Goal: Task Accomplishment & Management: Use online tool/utility

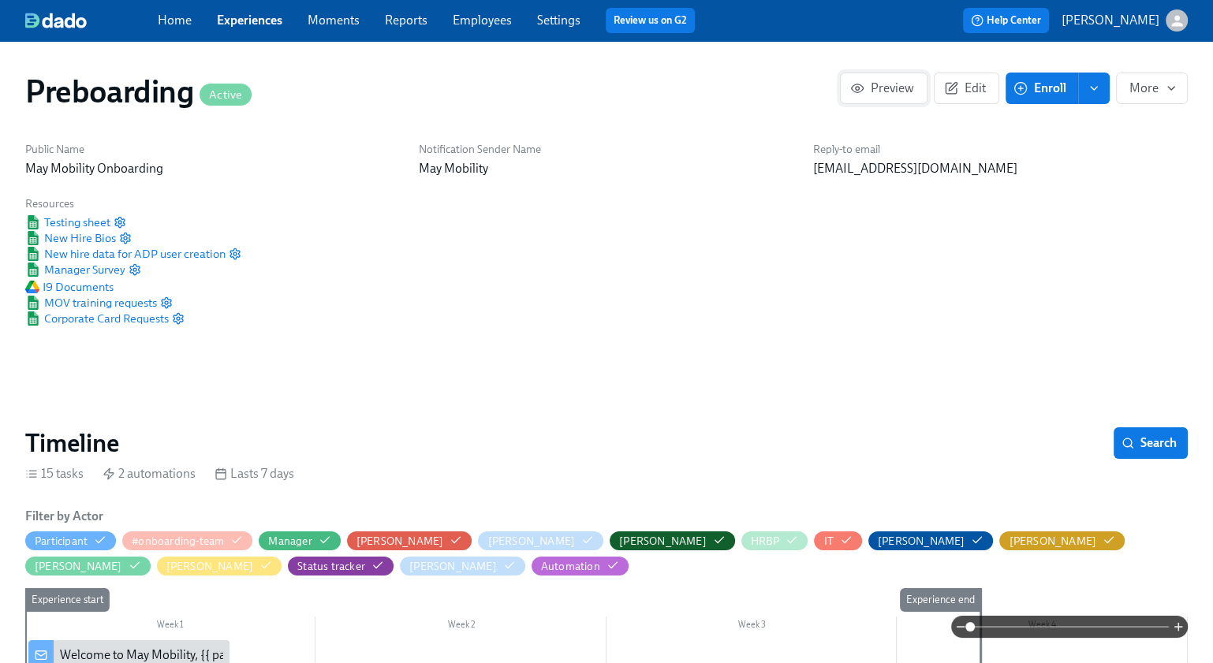
click at [890, 92] on span "Preview" at bounding box center [883, 88] width 61 height 16
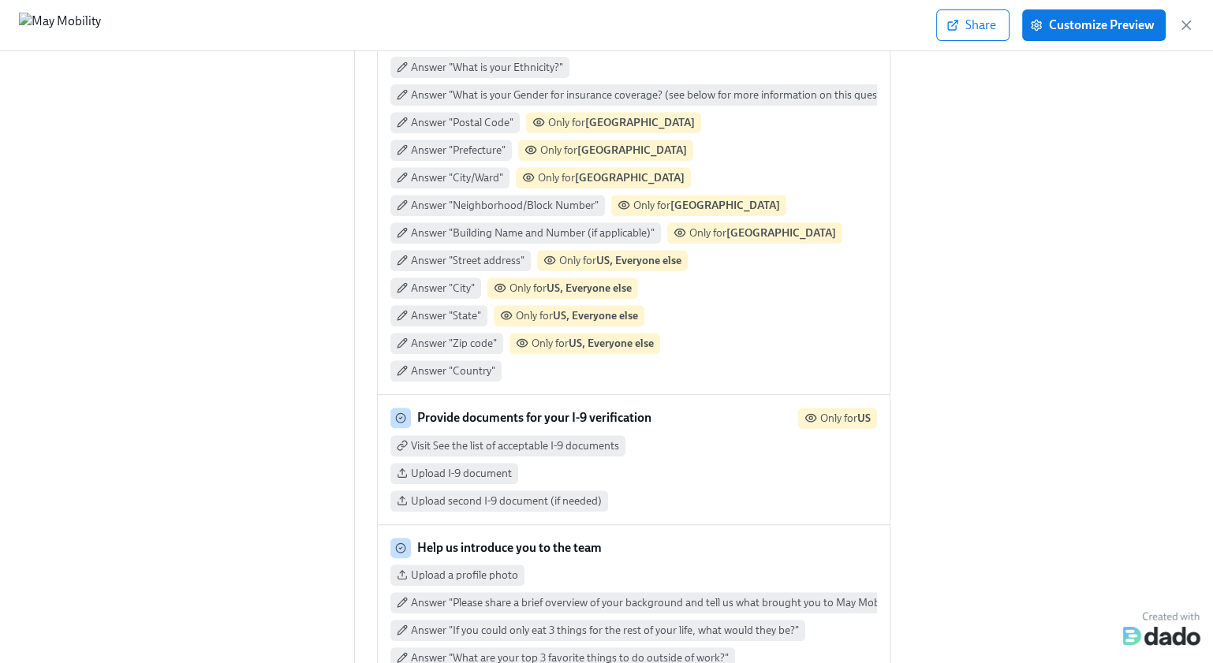
scroll to position [79, 0]
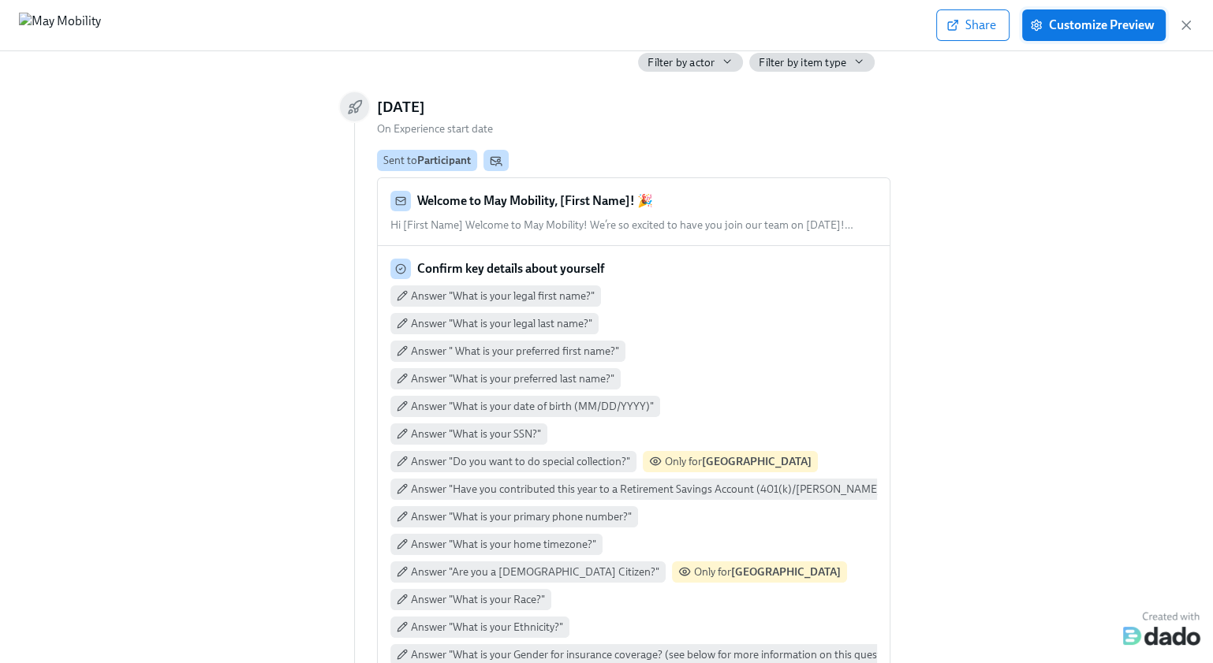
click at [1106, 23] on span "Customize Preview" at bounding box center [1093, 25] width 121 height 16
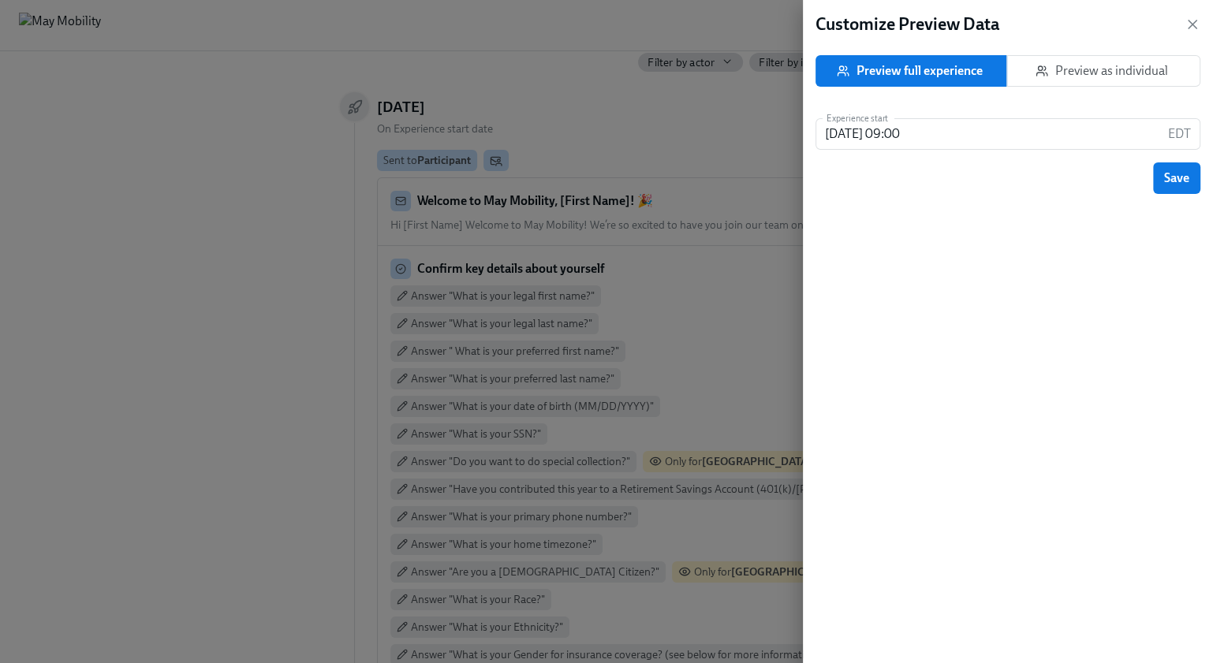
click at [1083, 77] on span "Preview as individual" at bounding box center [1103, 71] width 167 height 16
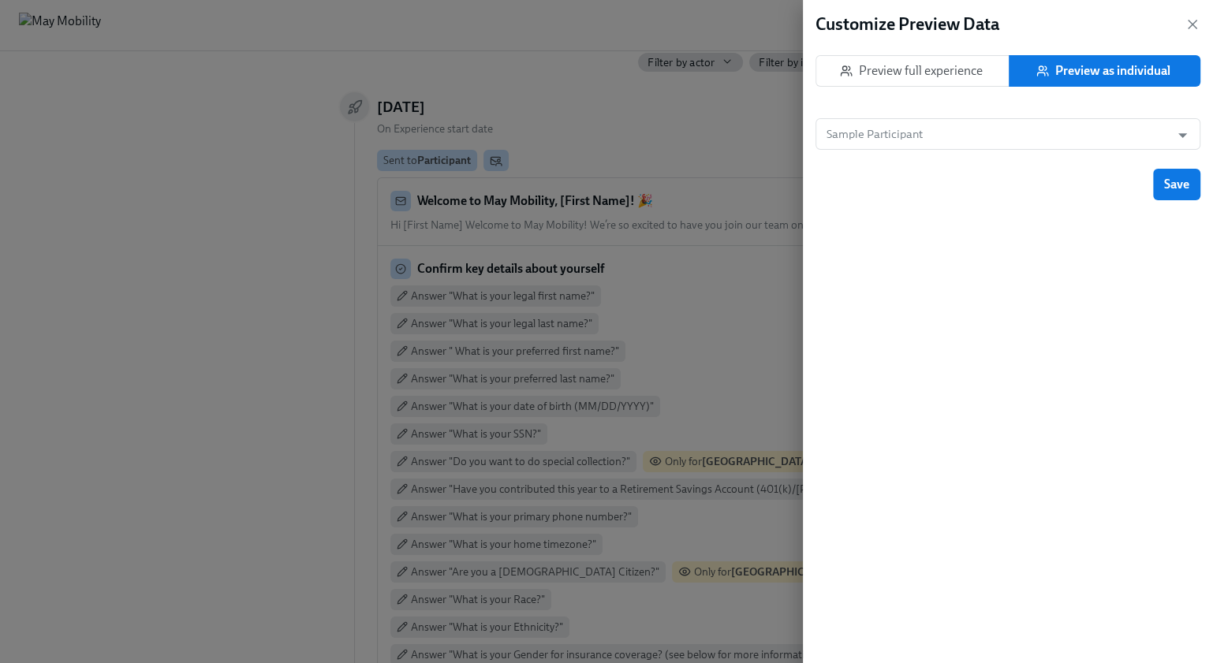
click at [996, 150] on div "Sample Participant Sample Participant" at bounding box center [1007, 143] width 385 height 50
click at [994, 132] on input "Sample Participant" at bounding box center [992, 134] width 339 height 32
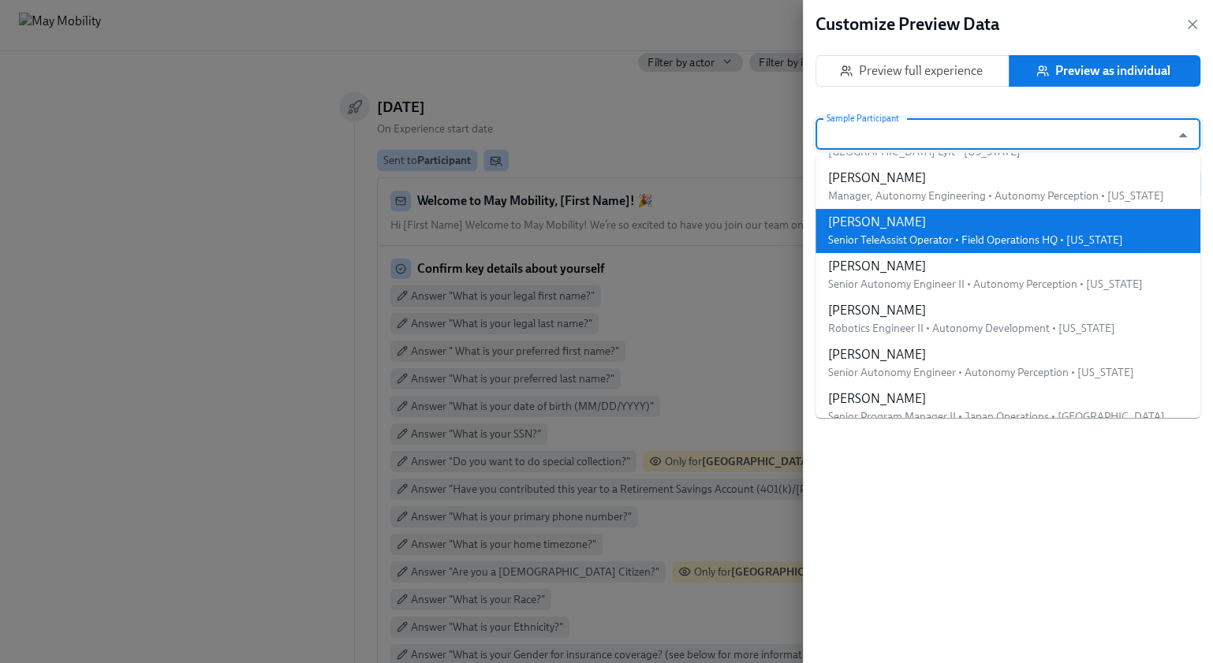
scroll to position [0, 0]
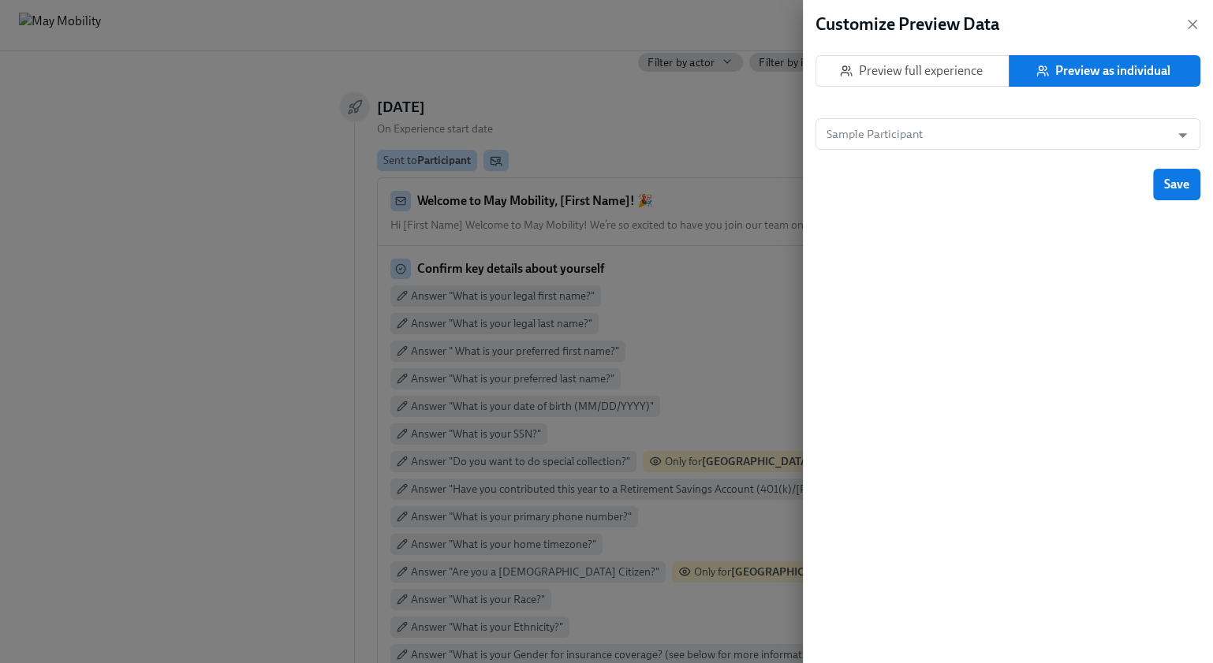
click at [907, 64] on span "Preview full experience" at bounding box center [912, 71] width 167 height 16
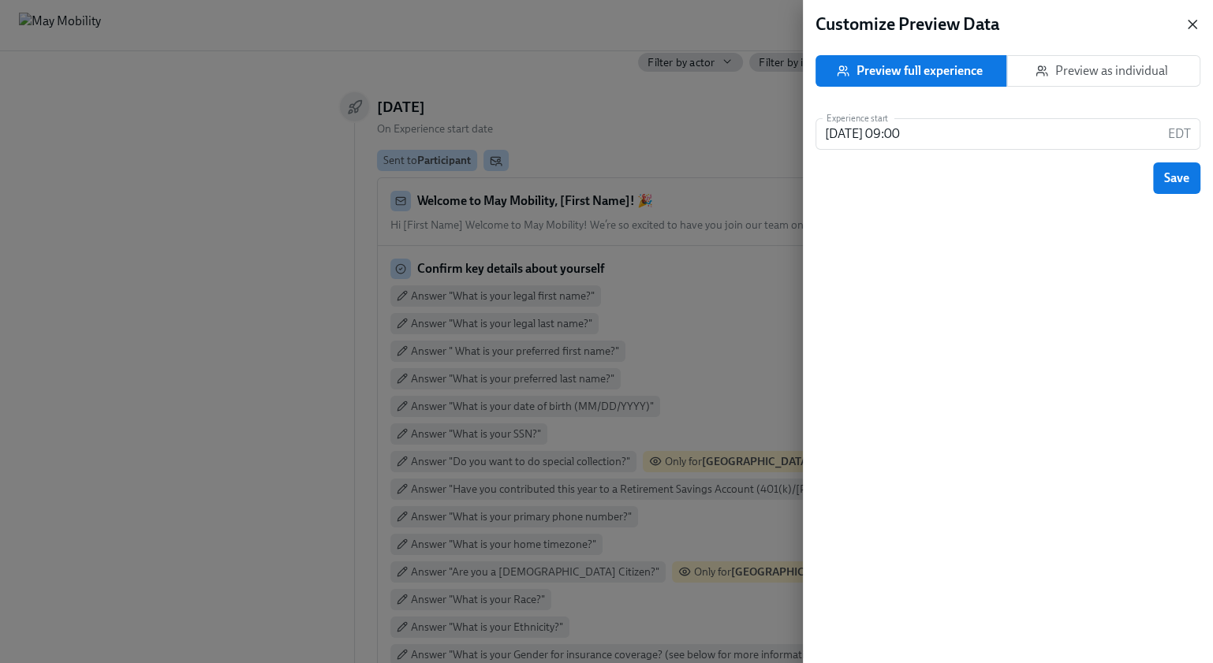
click at [1192, 24] on icon "button" at bounding box center [1192, 25] width 8 height 8
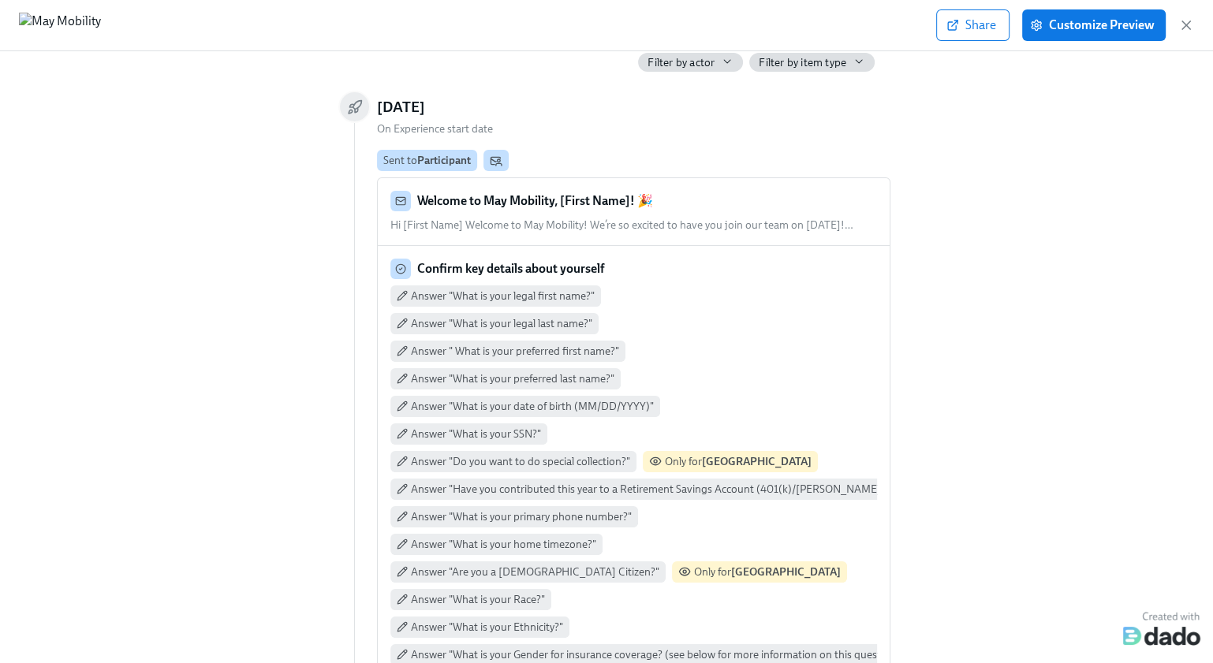
click at [706, 67] on span "Filter by actor" at bounding box center [680, 62] width 67 height 15
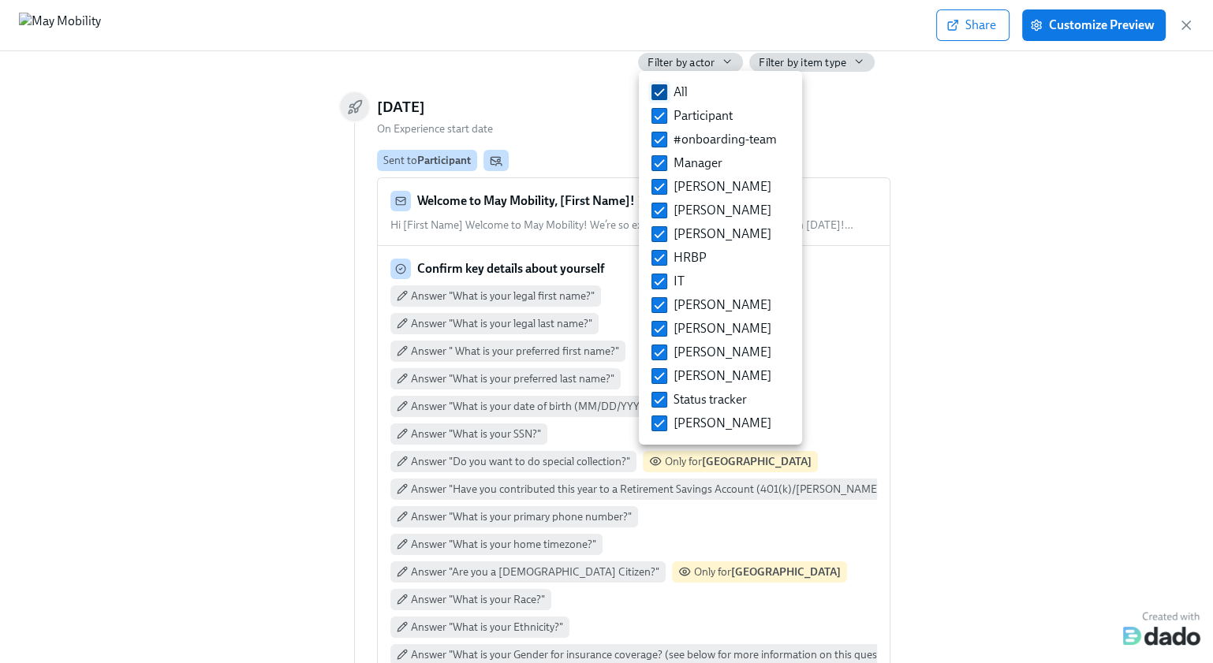
click at [663, 96] on input "All" at bounding box center [659, 92] width 14 height 14
checkbox input "false"
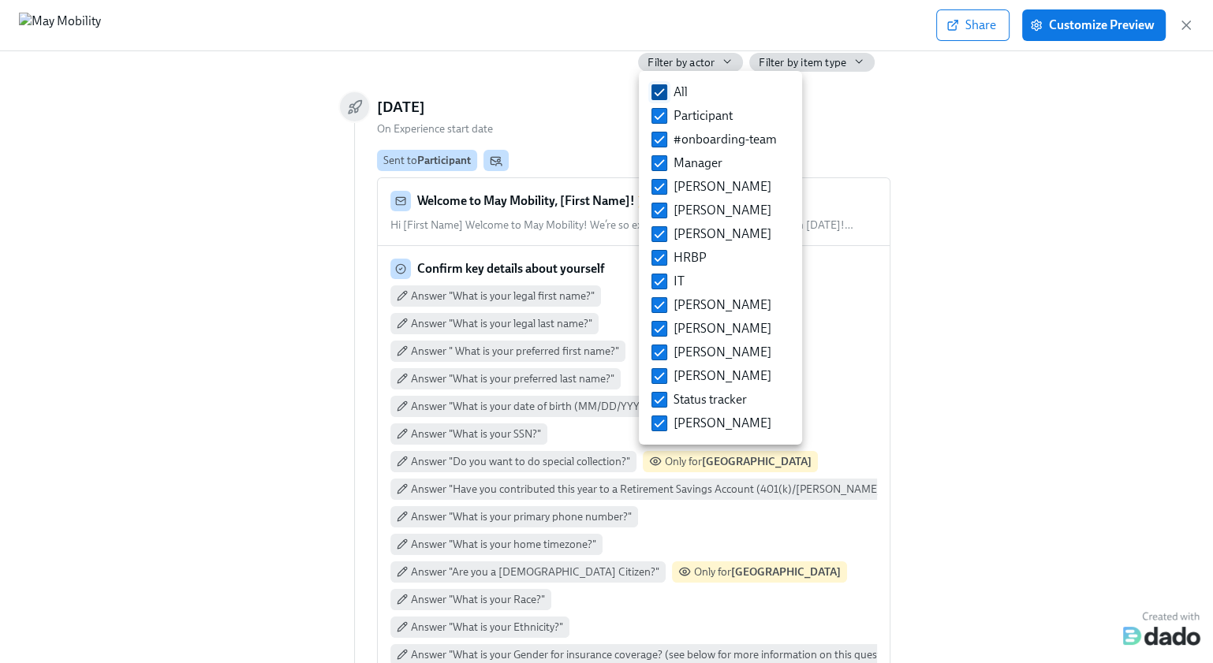
checkbox input "false"
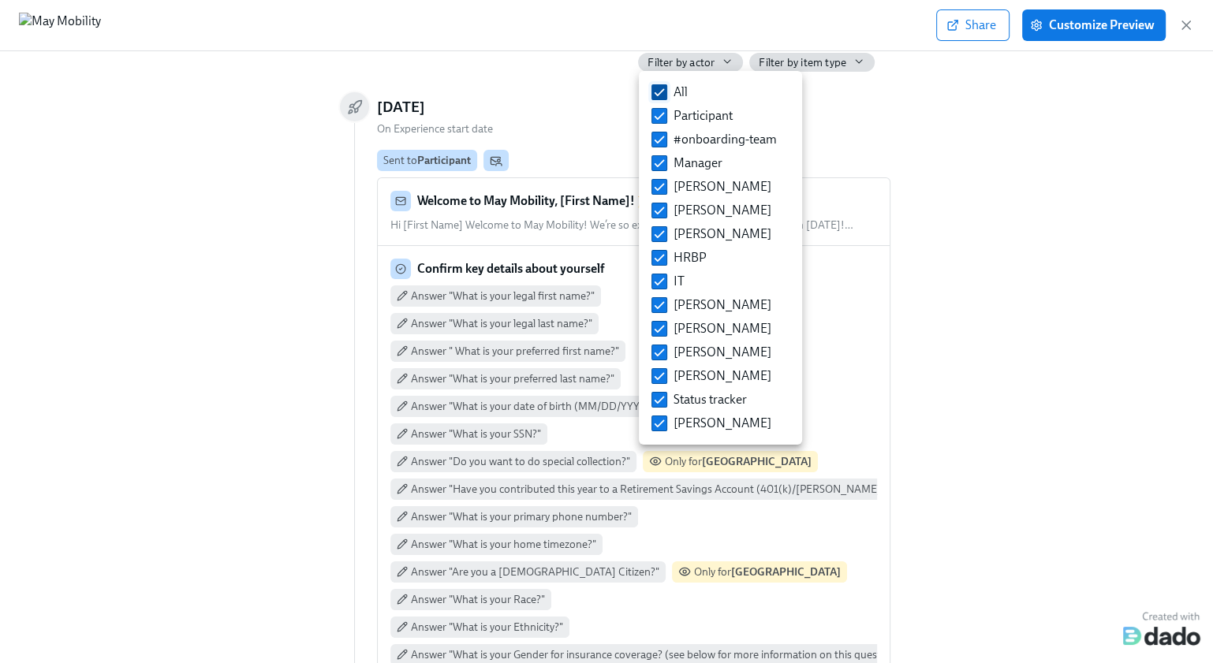
checkbox input "false"
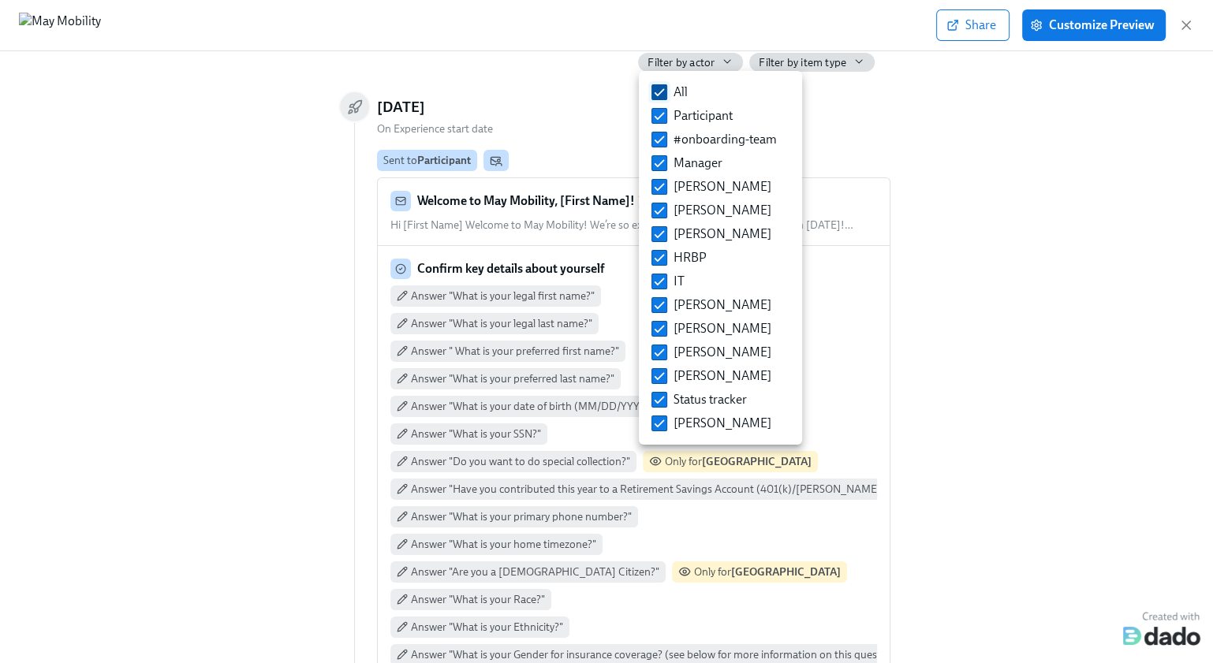
checkbox input "false"
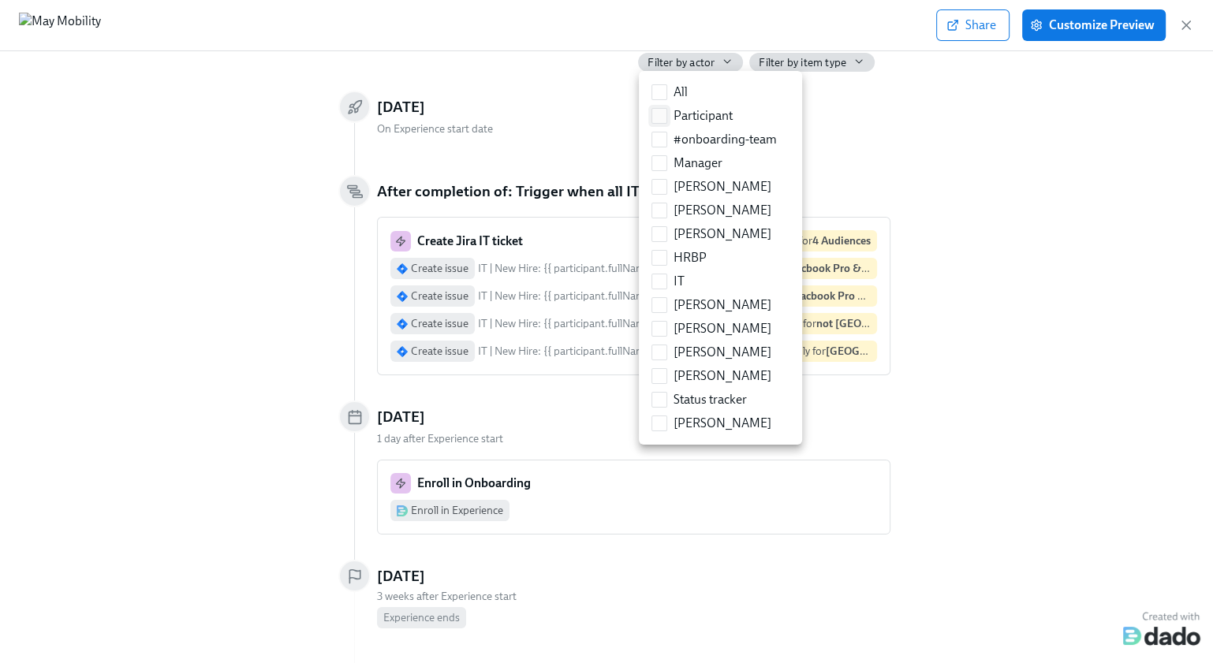
click at [665, 113] on input "Participant" at bounding box center [659, 116] width 14 height 14
checkbox input "true"
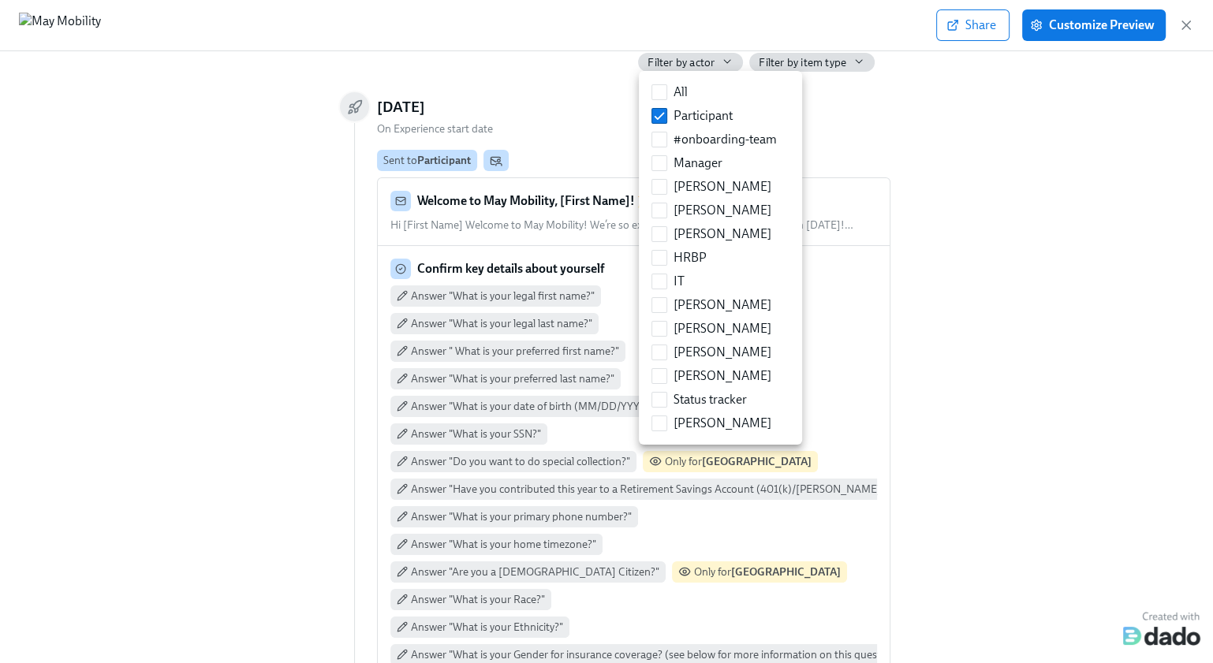
click at [975, 200] on div at bounding box center [606, 331] width 1213 height 663
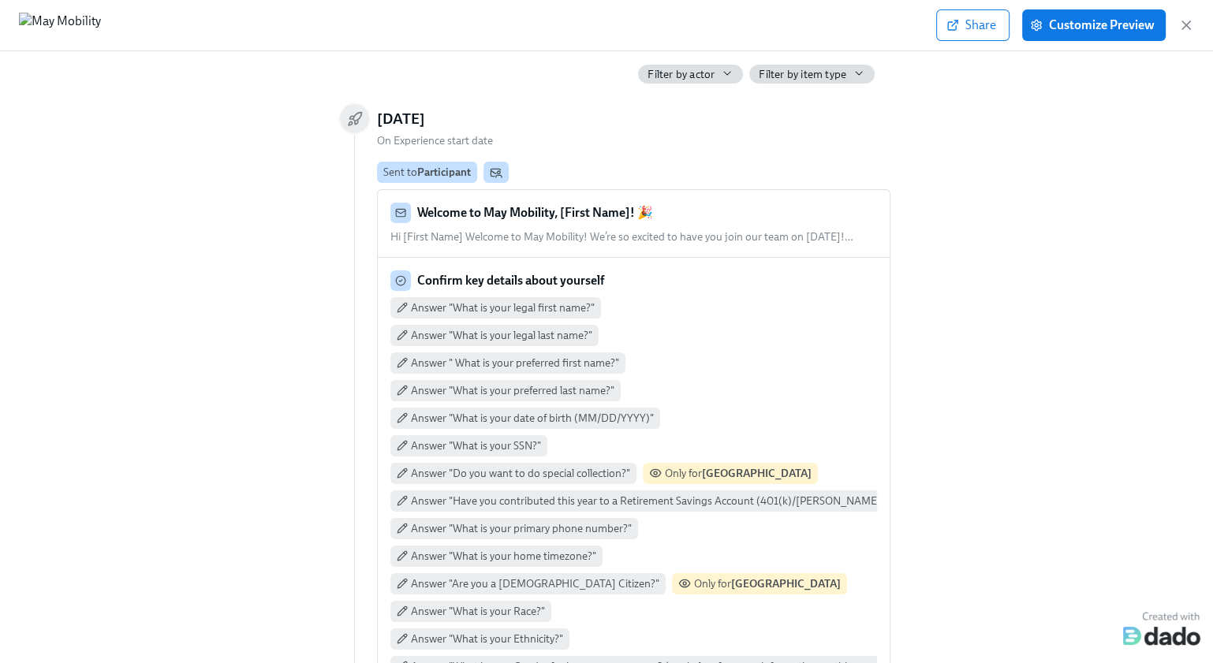
scroll to position [61, 0]
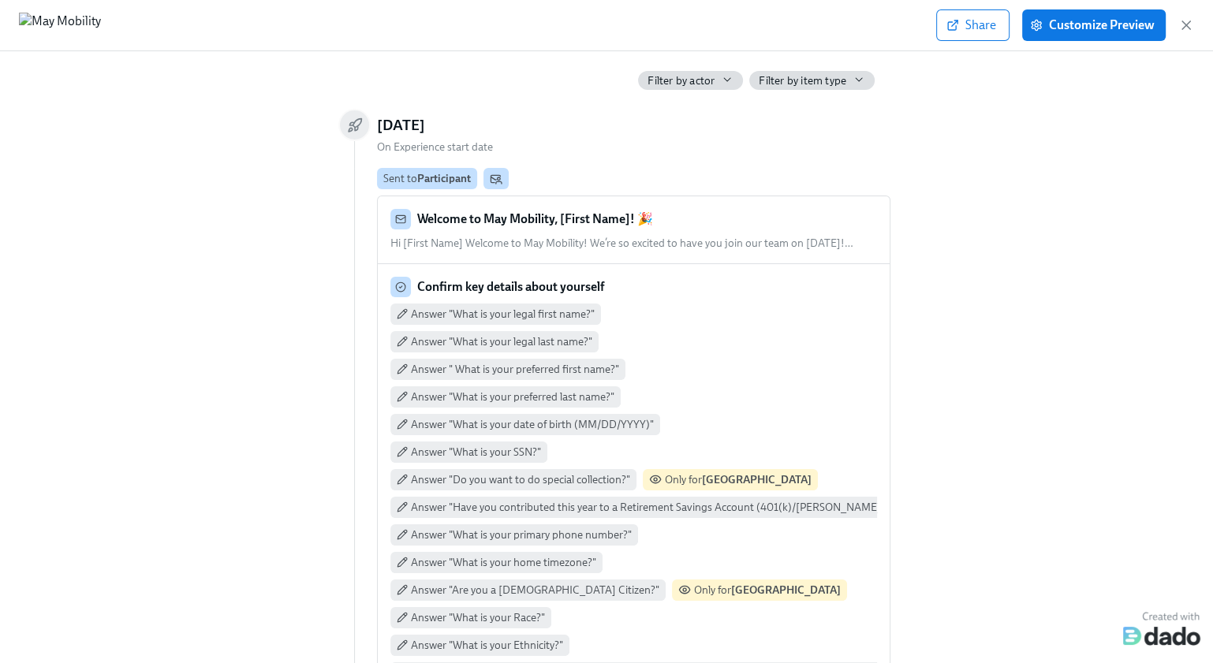
click at [816, 244] on span "Hi [First Name] Welcome to May Mobility! We’re so excited to have you join our …" at bounding box center [621, 243] width 463 height 13
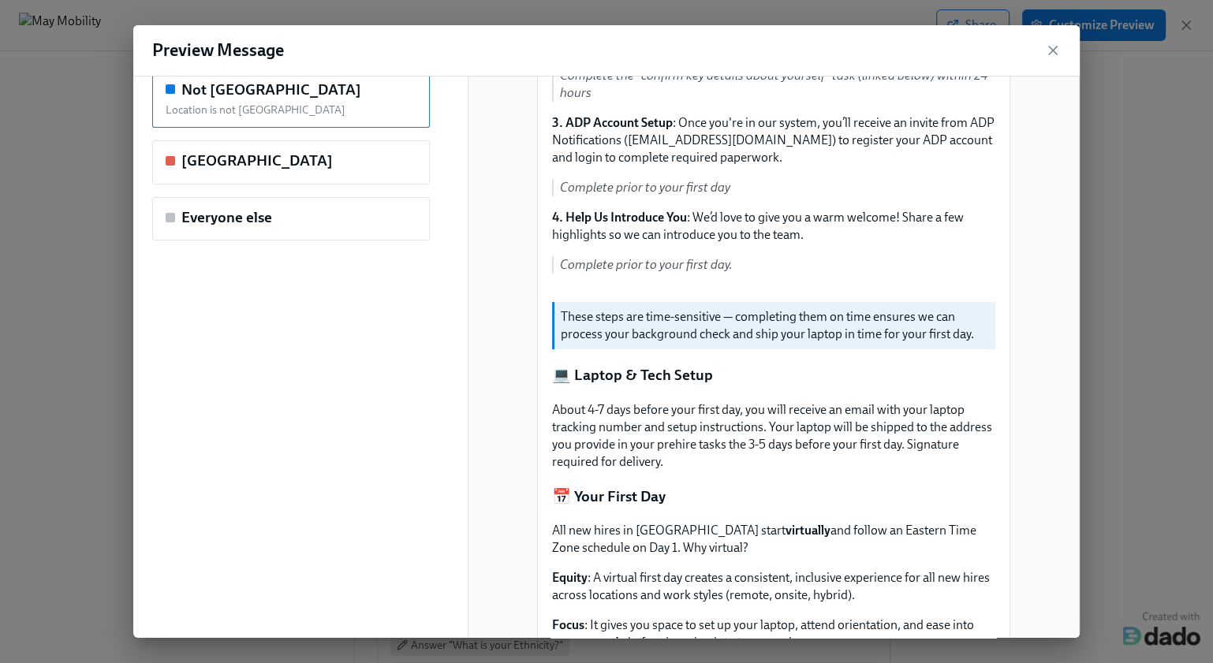
scroll to position [0, 0]
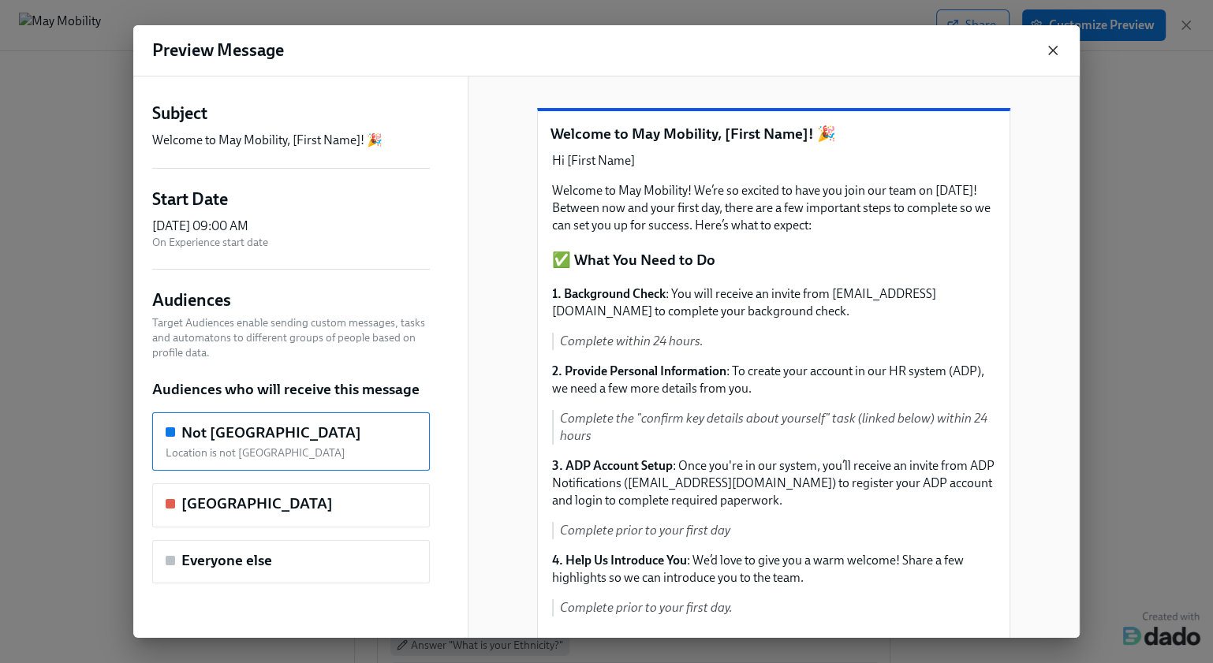
click at [1051, 53] on icon "button" at bounding box center [1053, 51] width 16 height 16
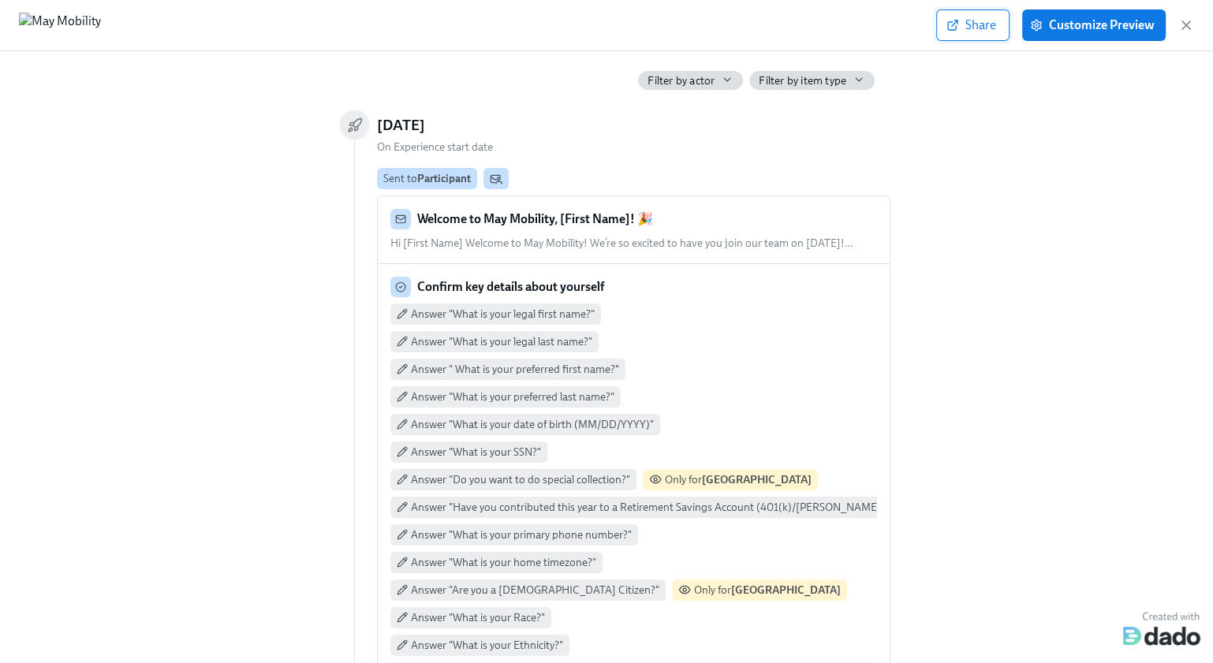
click at [971, 30] on span "Share" at bounding box center [972, 25] width 47 height 16
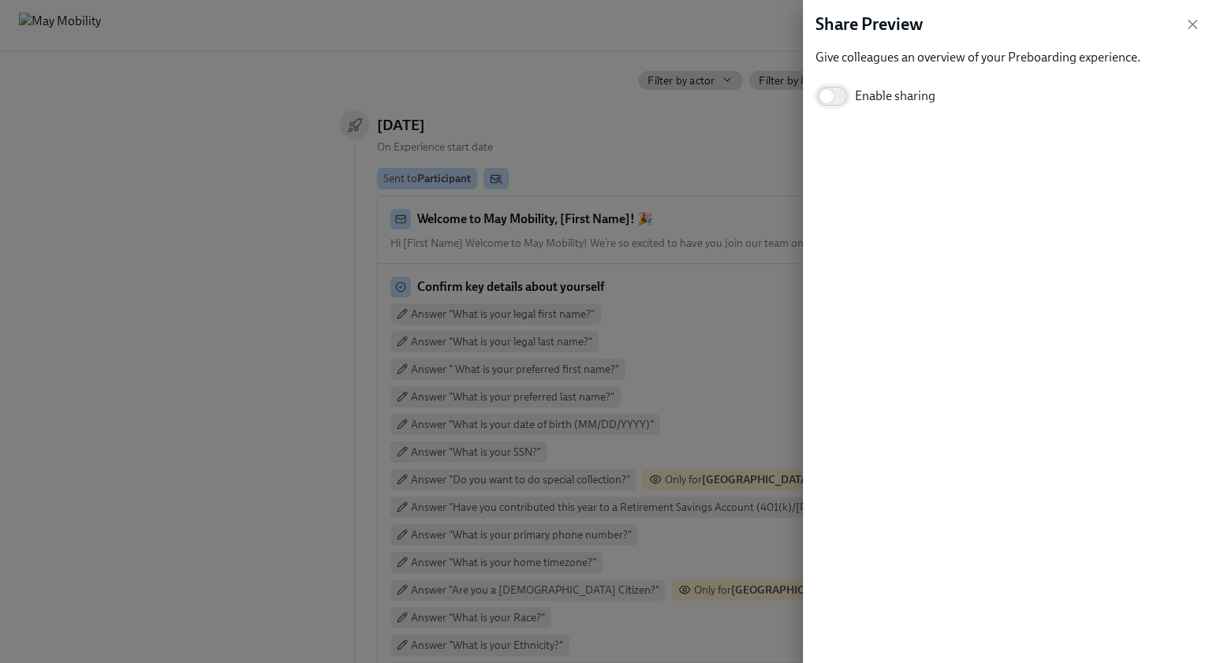
click at [841, 96] on input "Enable sharing" at bounding box center [826, 96] width 104 height 35
checkbox input "true"
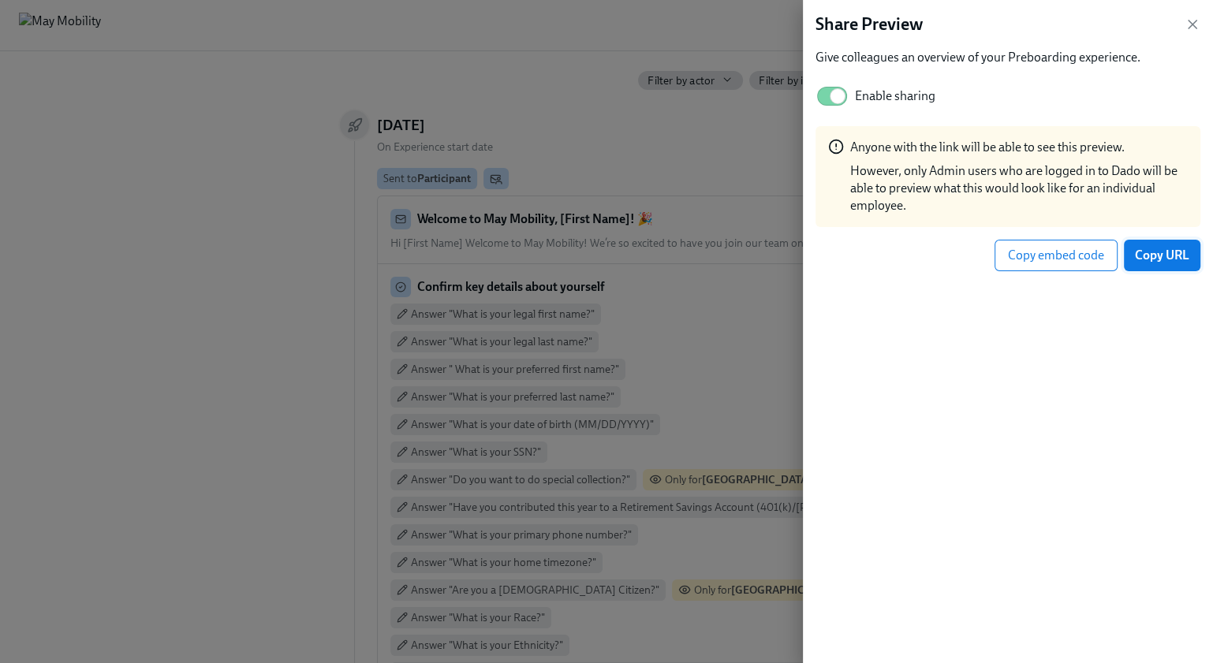
click at [1163, 259] on span "Copy URL" at bounding box center [1162, 256] width 54 height 16
click at [1152, 255] on span "Copy URL" at bounding box center [1162, 256] width 54 height 16
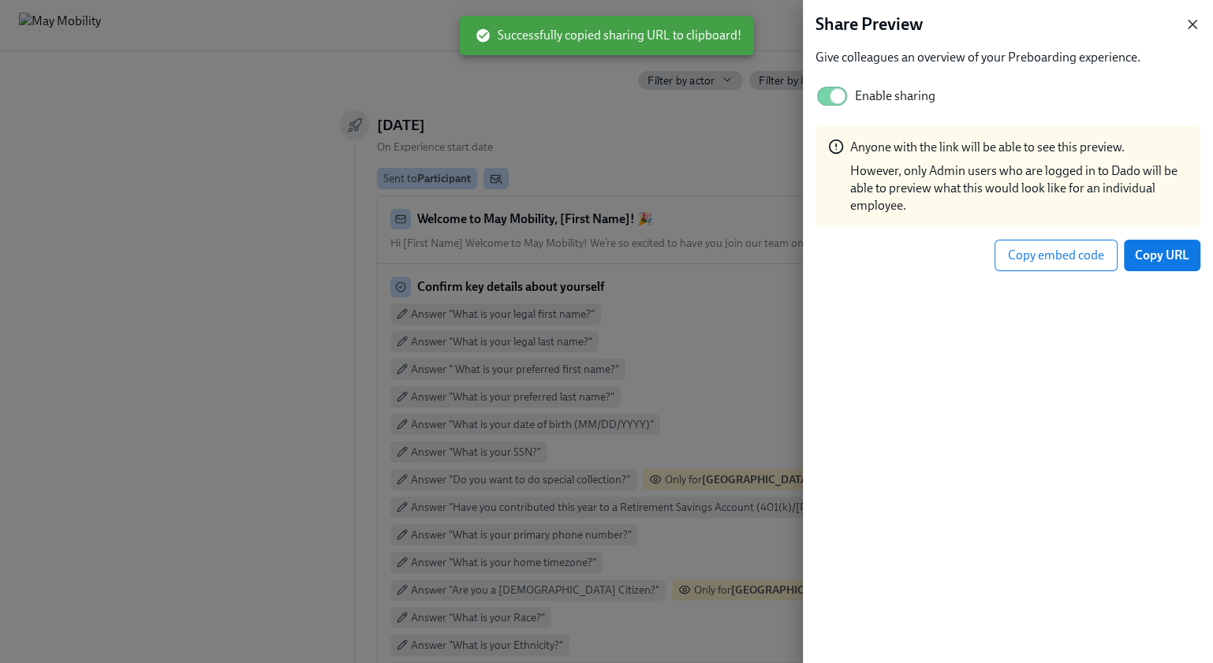
click at [1197, 25] on icon "button" at bounding box center [1192, 25] width 16 height 16
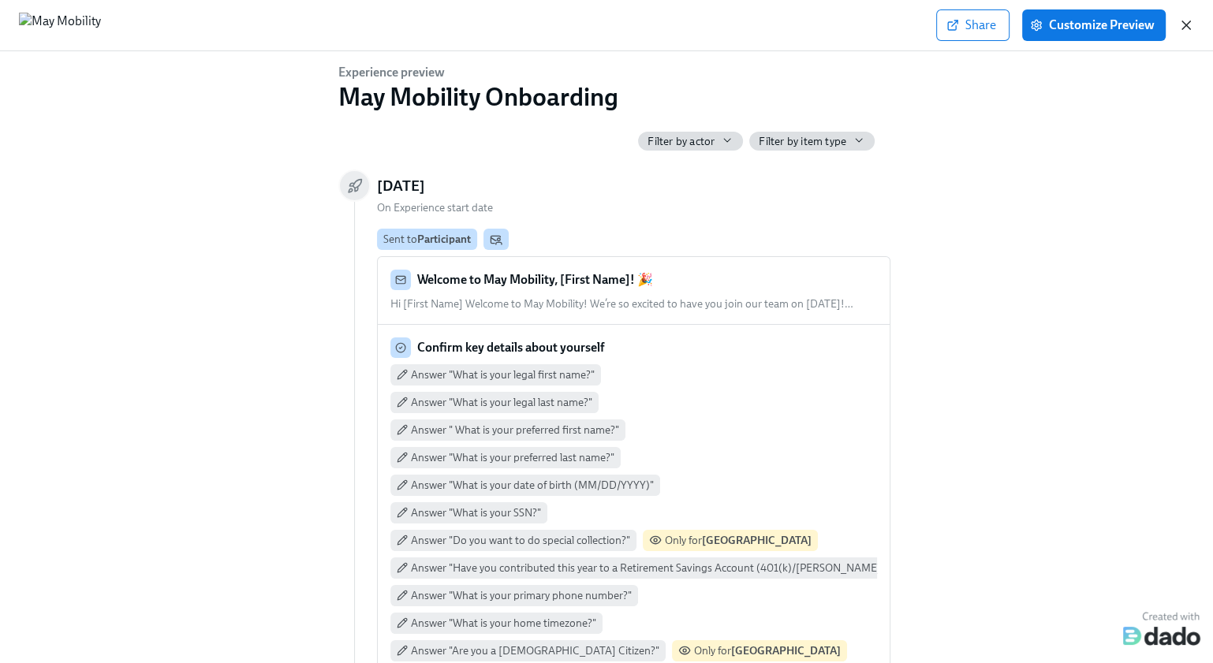
click at [1184, 24] on icon "button" at bounding box center [1186, 25] width 8 height 8
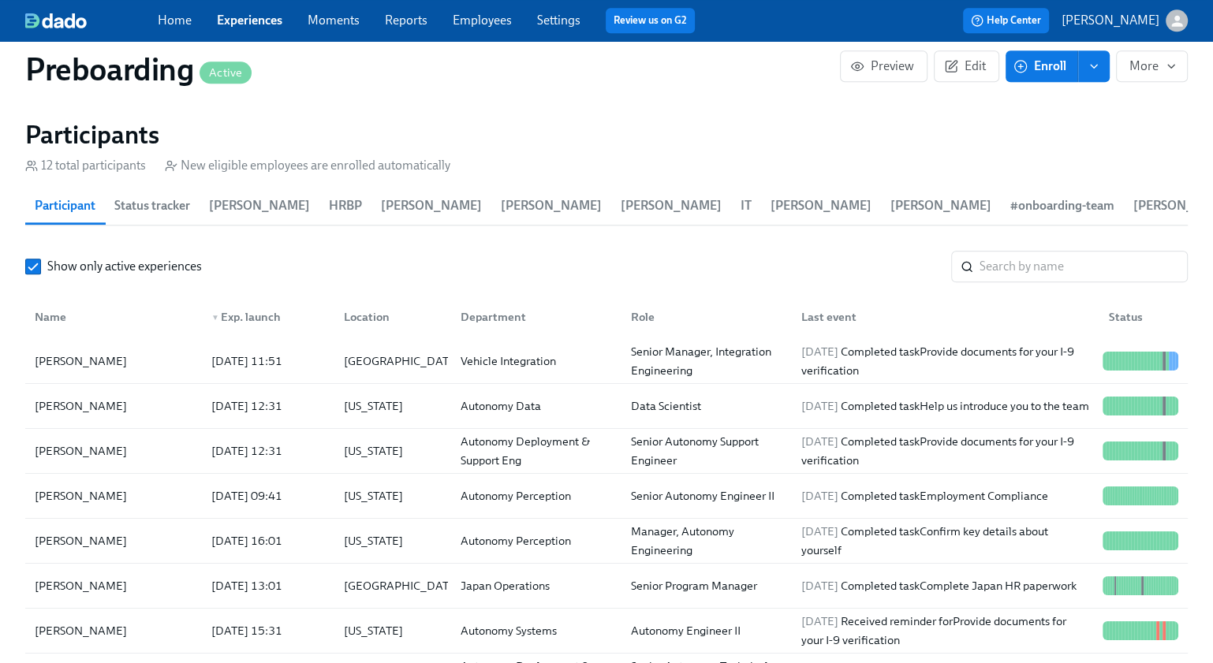
scroll to position [1635, 0]
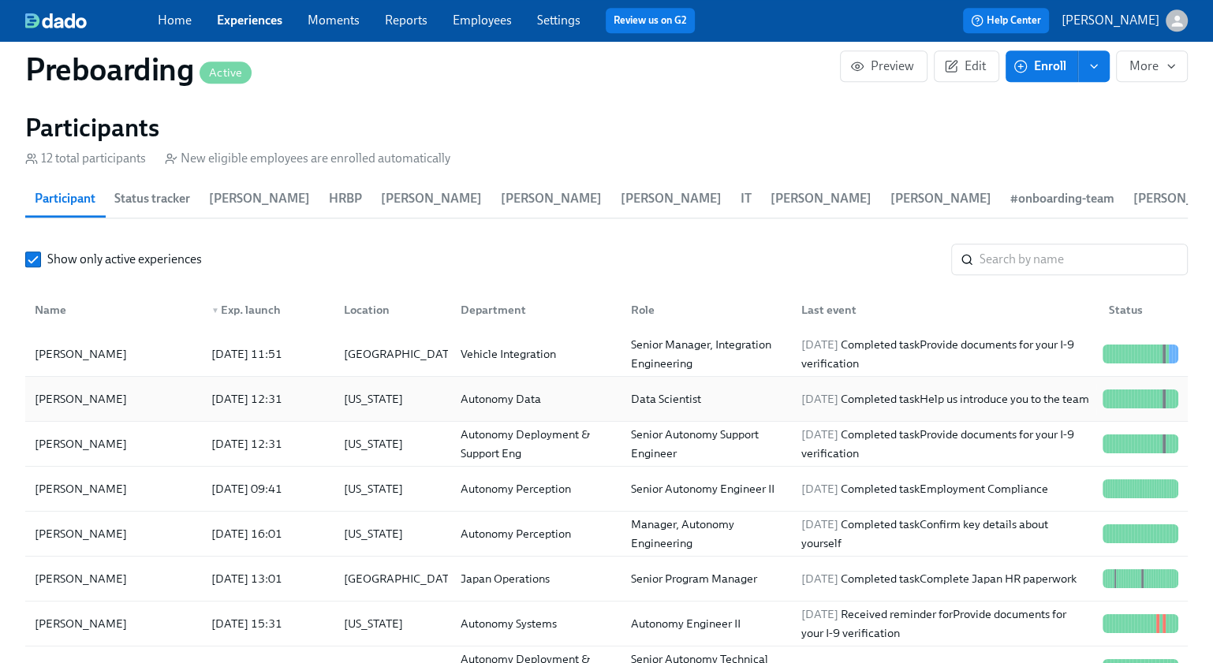
click at [98, 401] on div "[PERSON_NAME]" at bounding box center [80, 399] width 105 height 19
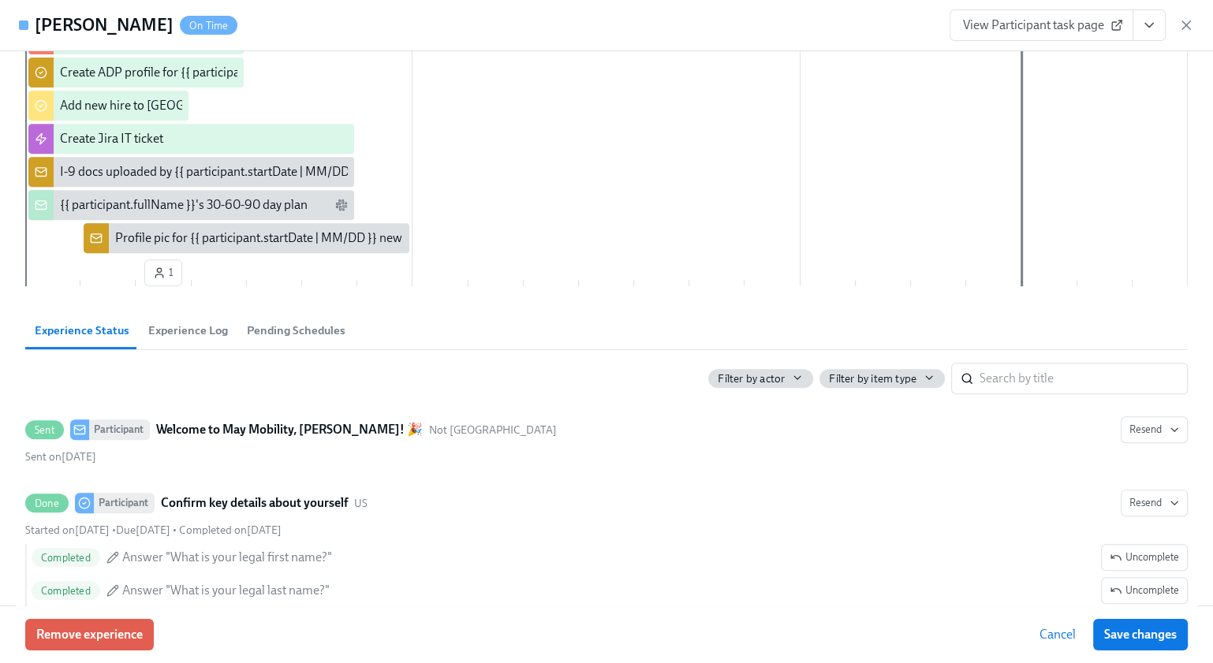
scroll to position [643, 0]
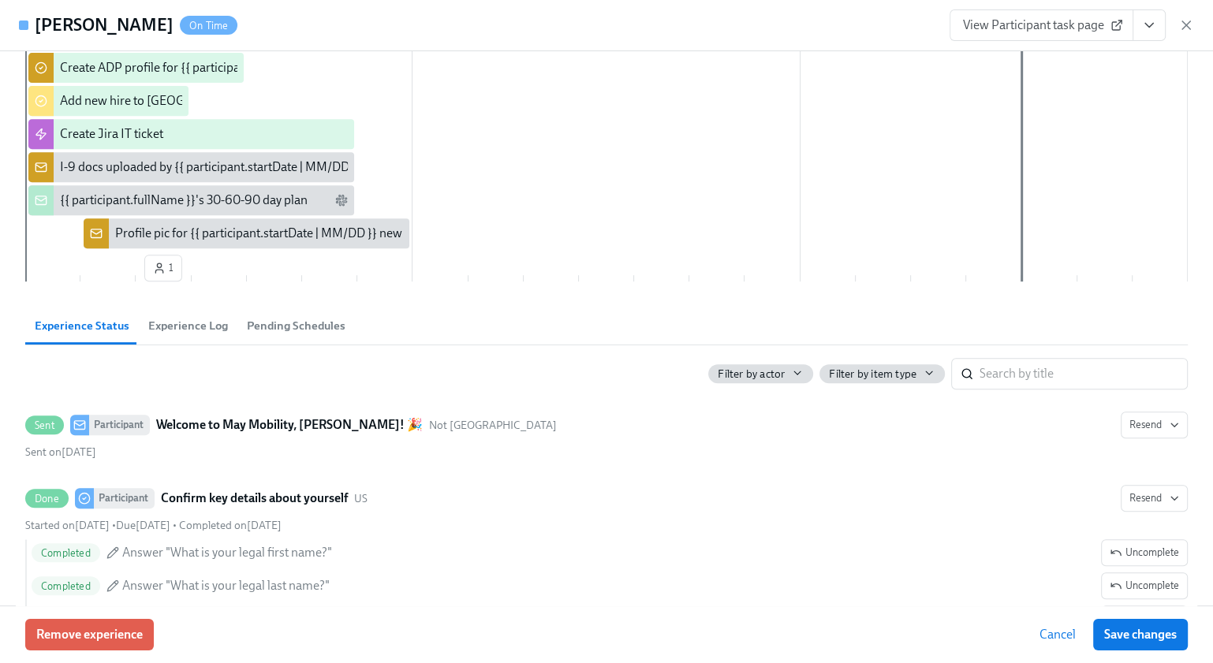
click at [177, 325] on span "Experience Log" at bounding box center [188, 326] width 80 height 18
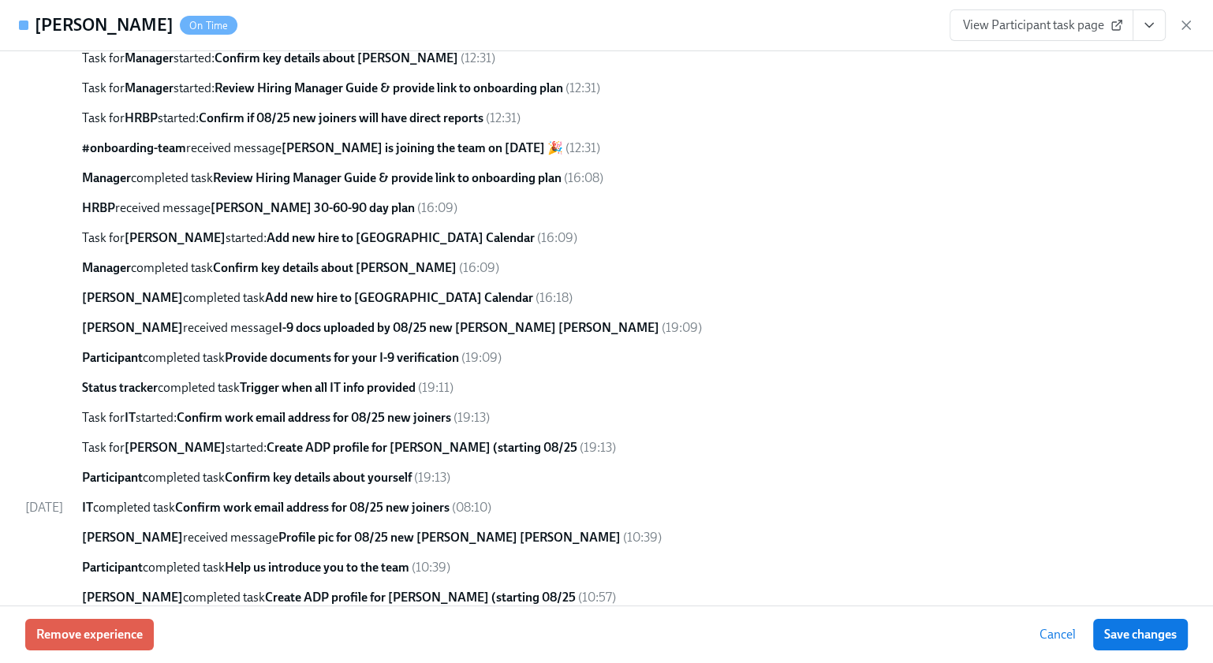
scroll to position [1217, 0]
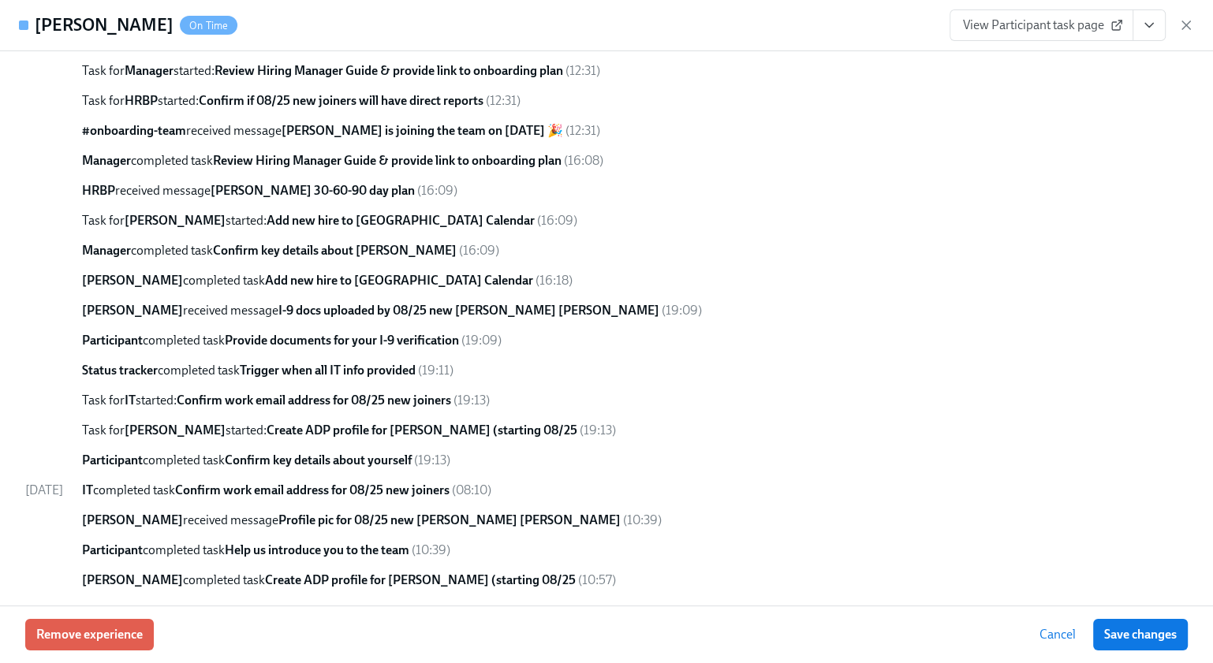
click at [1017, 32] on span "View Participant task page" at bounding box center [1041, 25] width 157 height 16
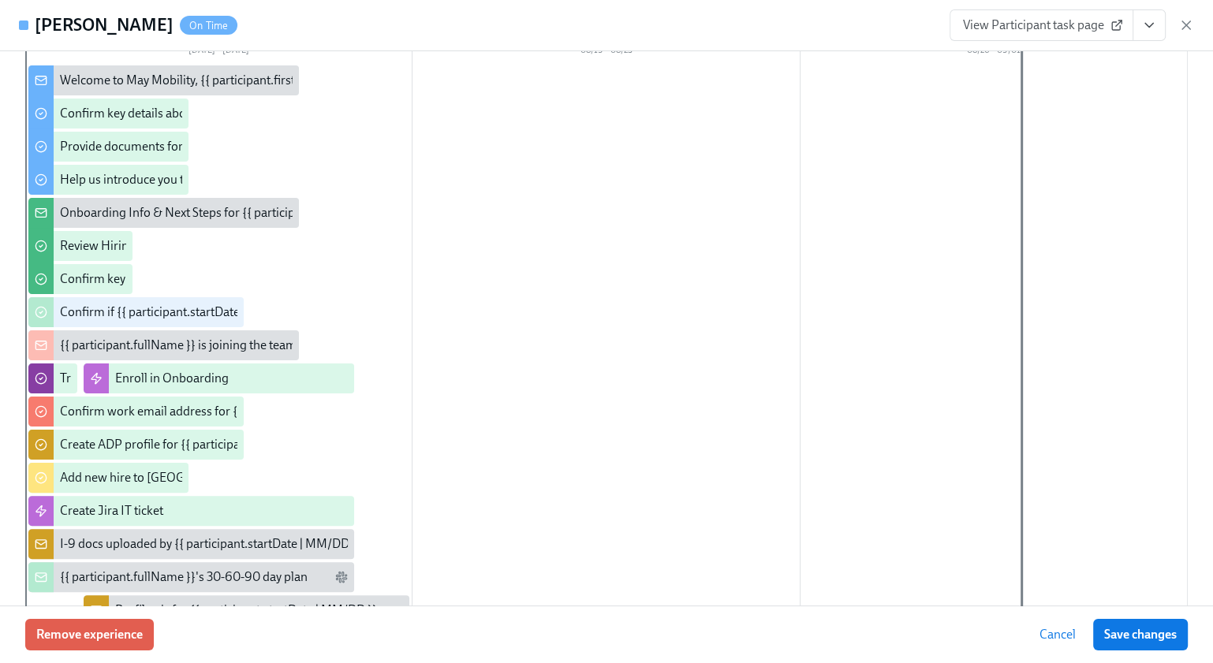
scroll to position [0, 0]
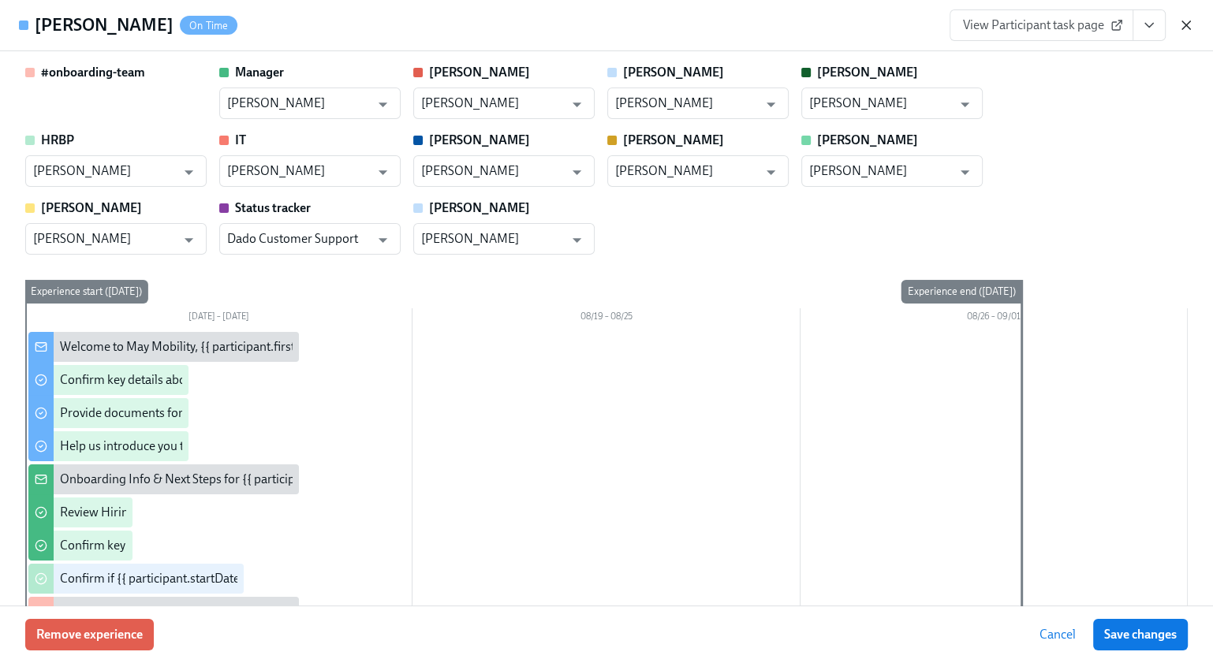
click at [1187, 28] on icon "button" at bounding box center [1186, 25] width 16 height 16
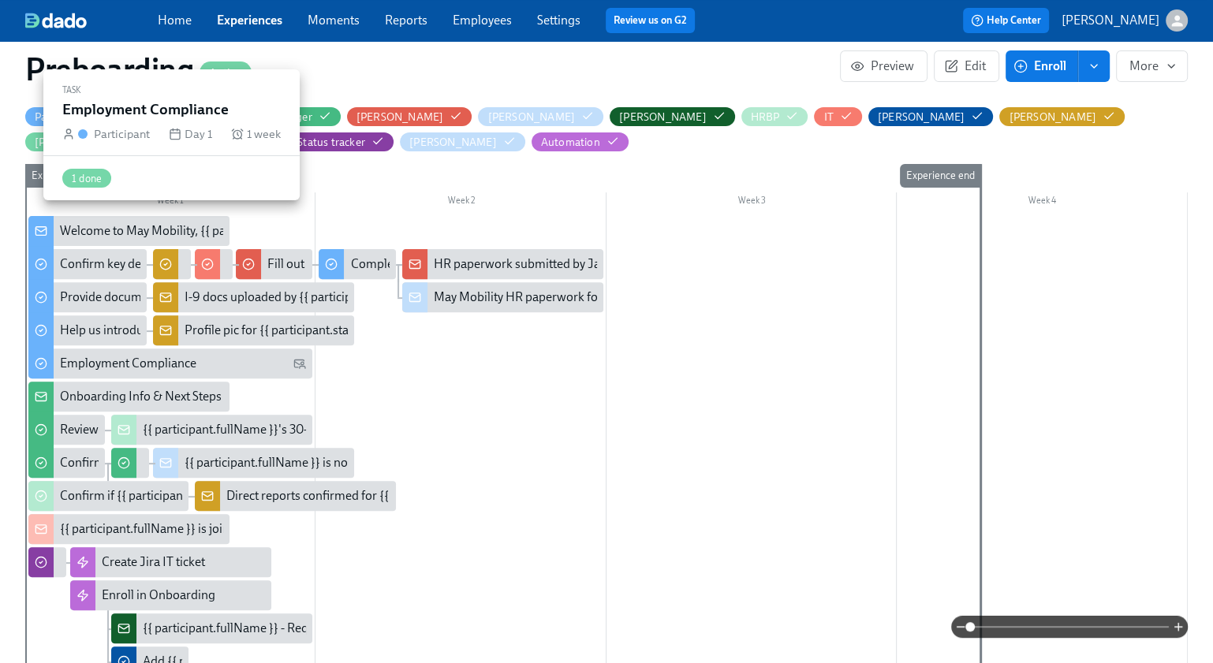
scroll to position [390, 0]
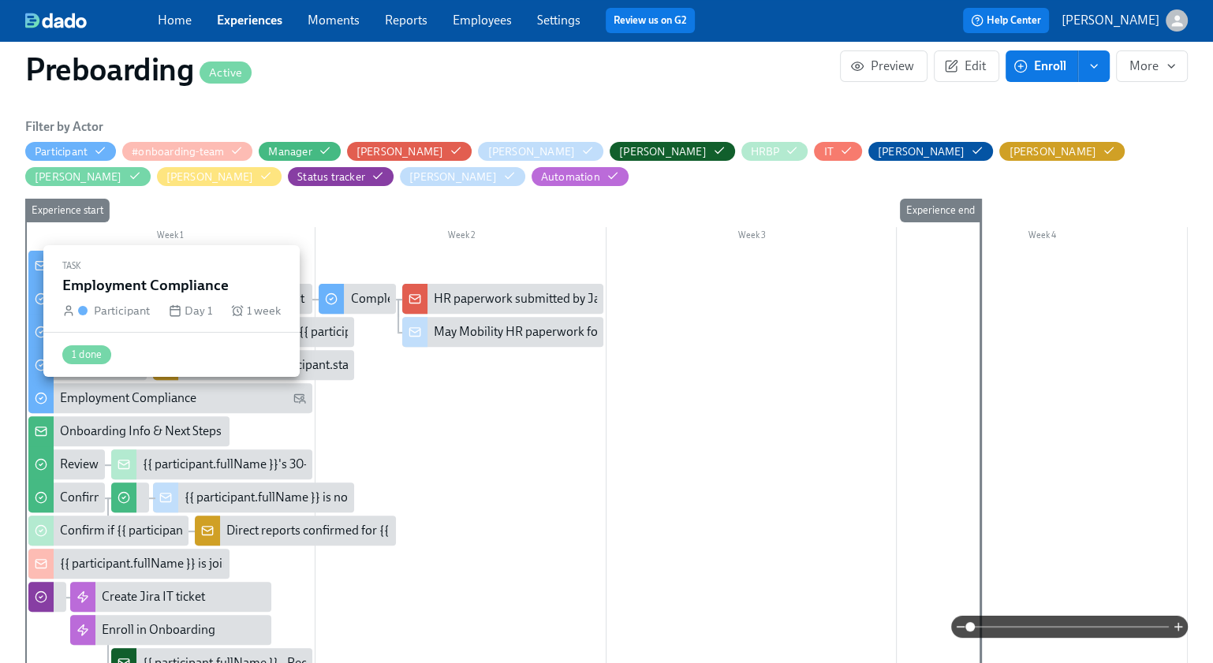
click at [99, 399] on div "Employment Compliance" at bounding box center [128, 398] width 136 height 17
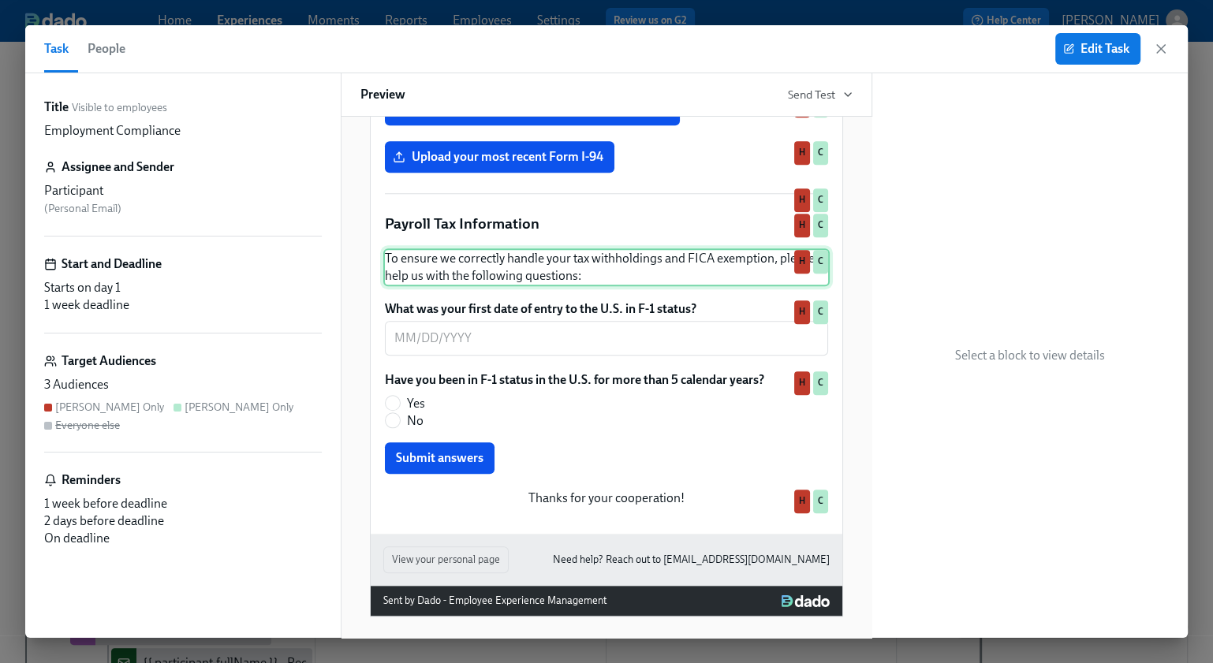
scroll to position [1392, 0]
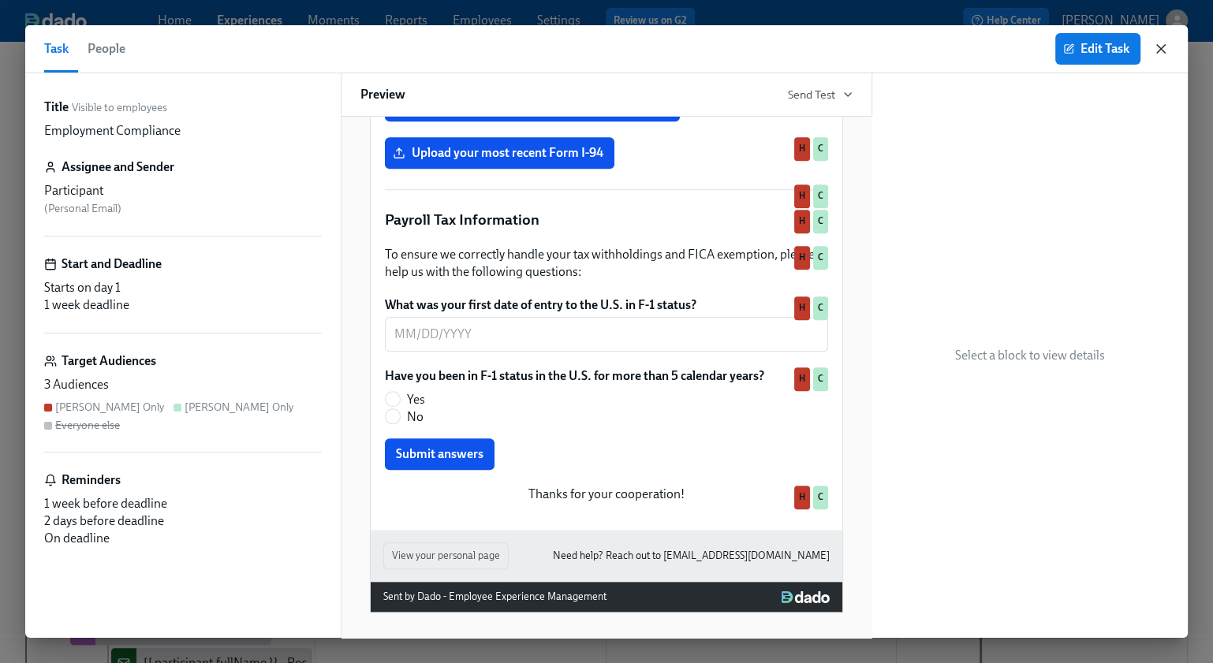
click at [1166, 53] on icon "button" at bounding box center [1161, 49] width 16 height 16
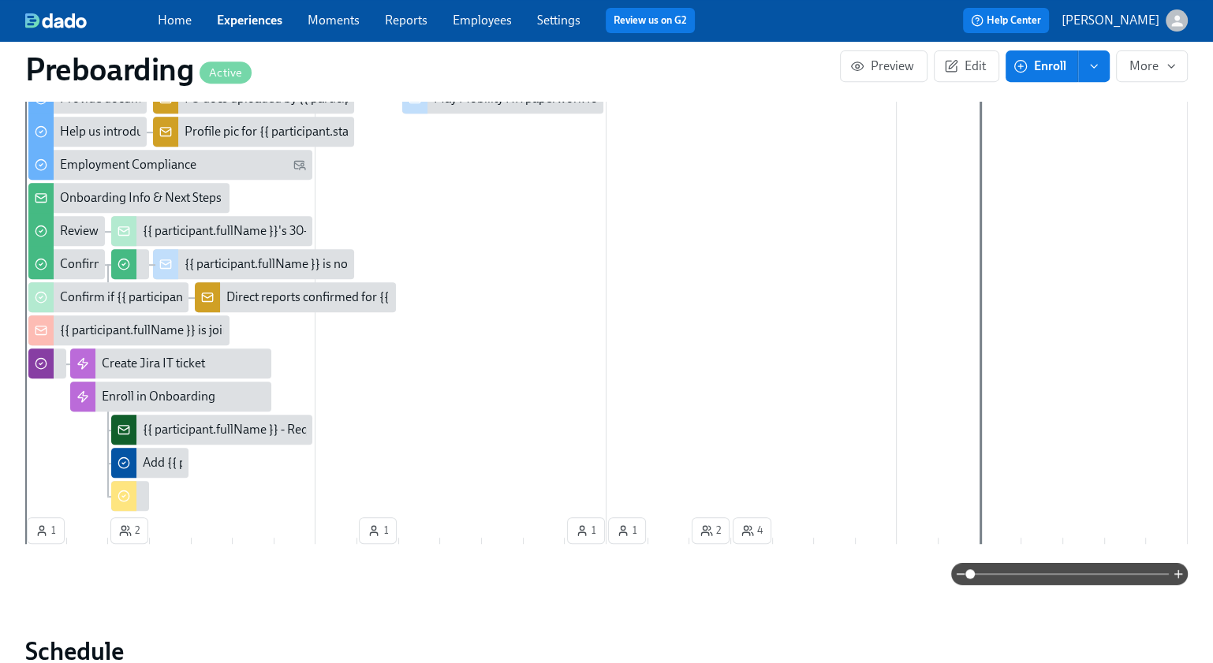
scroll to position [607, 0]
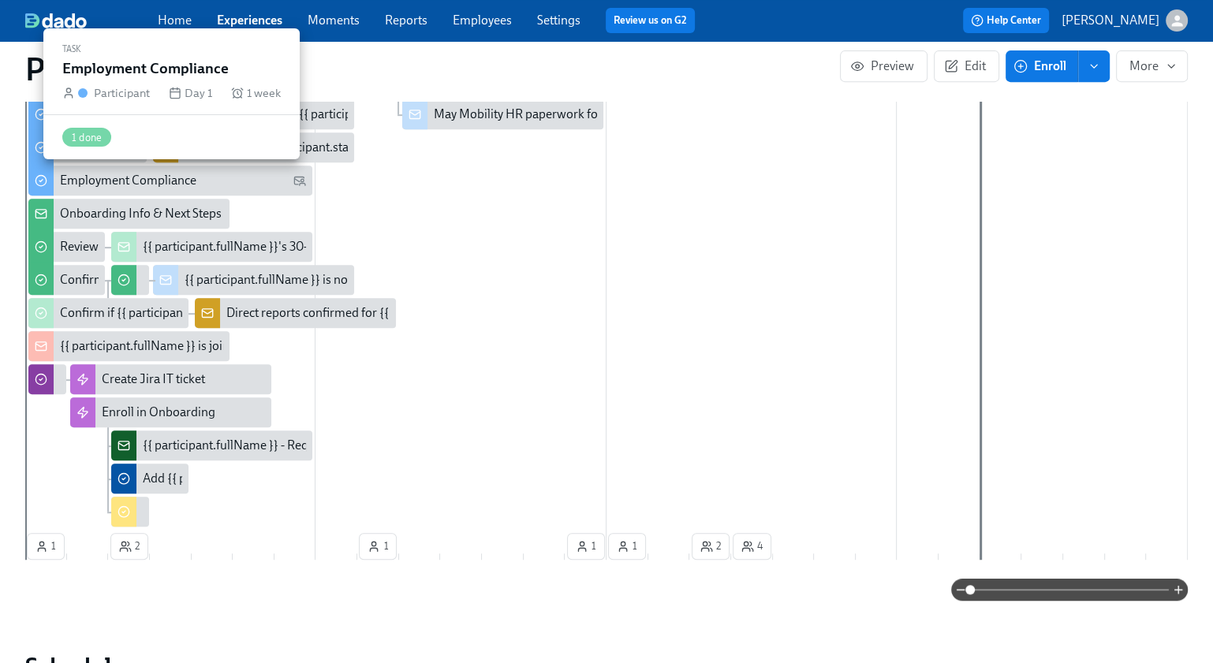
click at [228, 181] on div "Employment Compliance" at bounding box center [183, 180] width 246 height 17
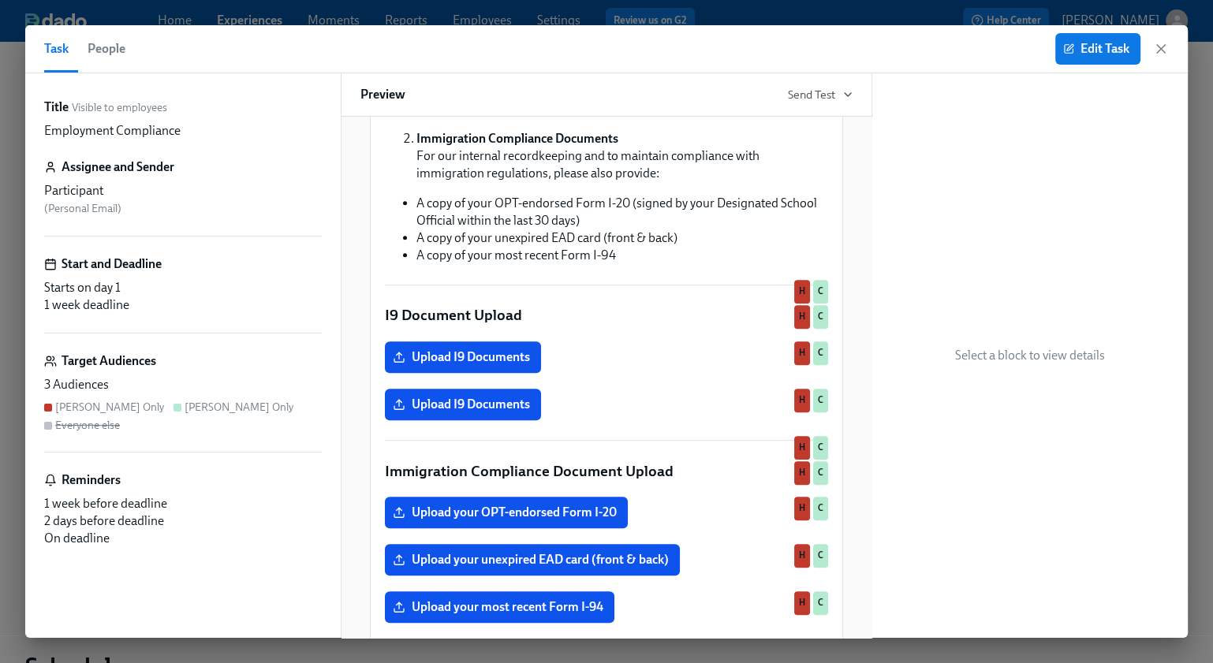
scroll to position [905, 0]
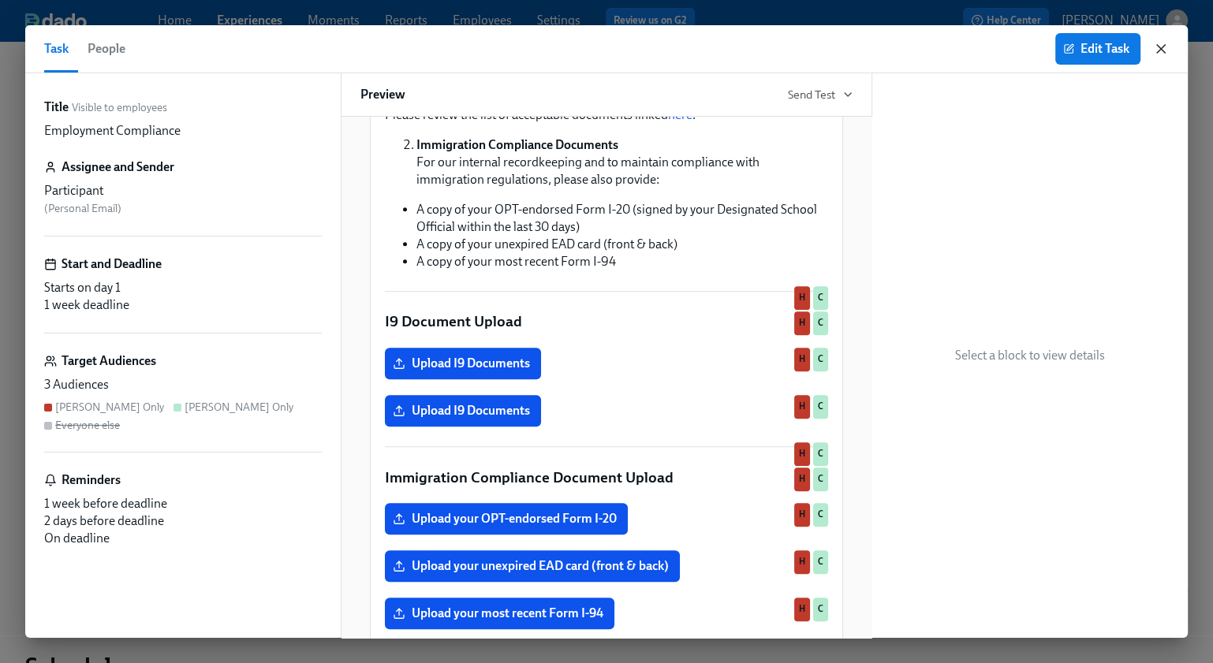
click at [1161, 51] on icon "button" at bounding box center [1161, 49] width 16 height 16
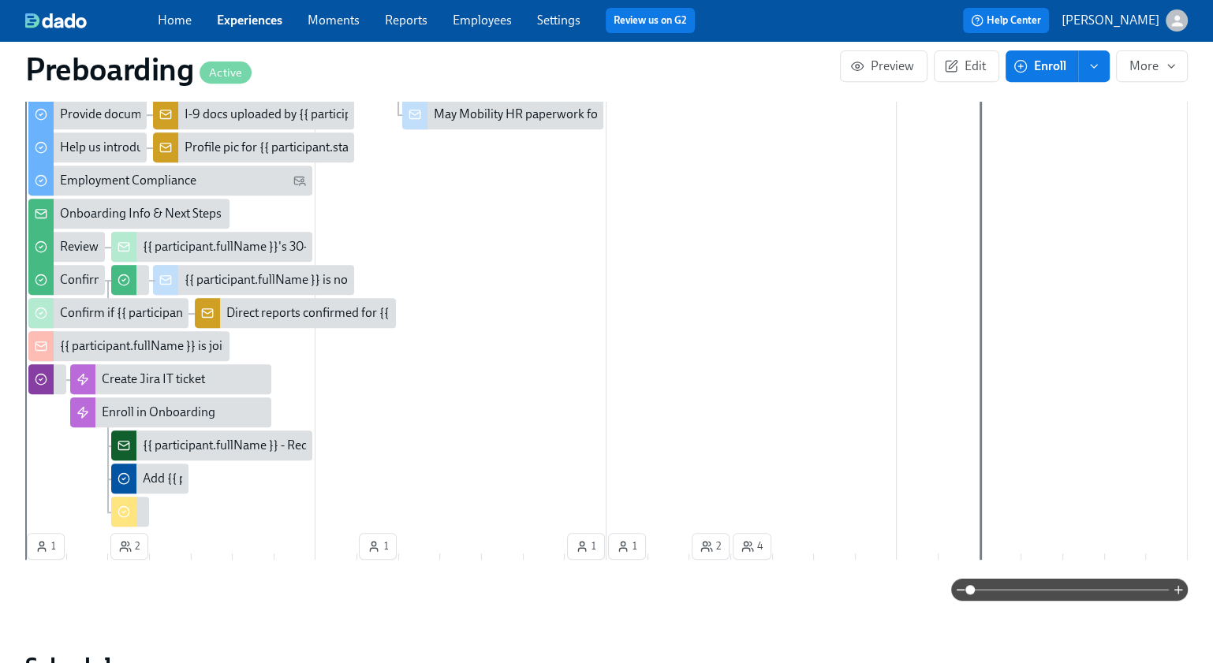
click at [1095, 66] on icon "enroll" at bounding box center [1093, 66] width 13 height 13
click at [1180, 74] on button "More" at bounding box center [1152, 66] width 72 height 32
click at [1177, 71] on div at bounding box center [606, 331] width 1213 height 663
click at [882, 72] on span "Preview" at bounding box center [883, 66] width 61 height 16
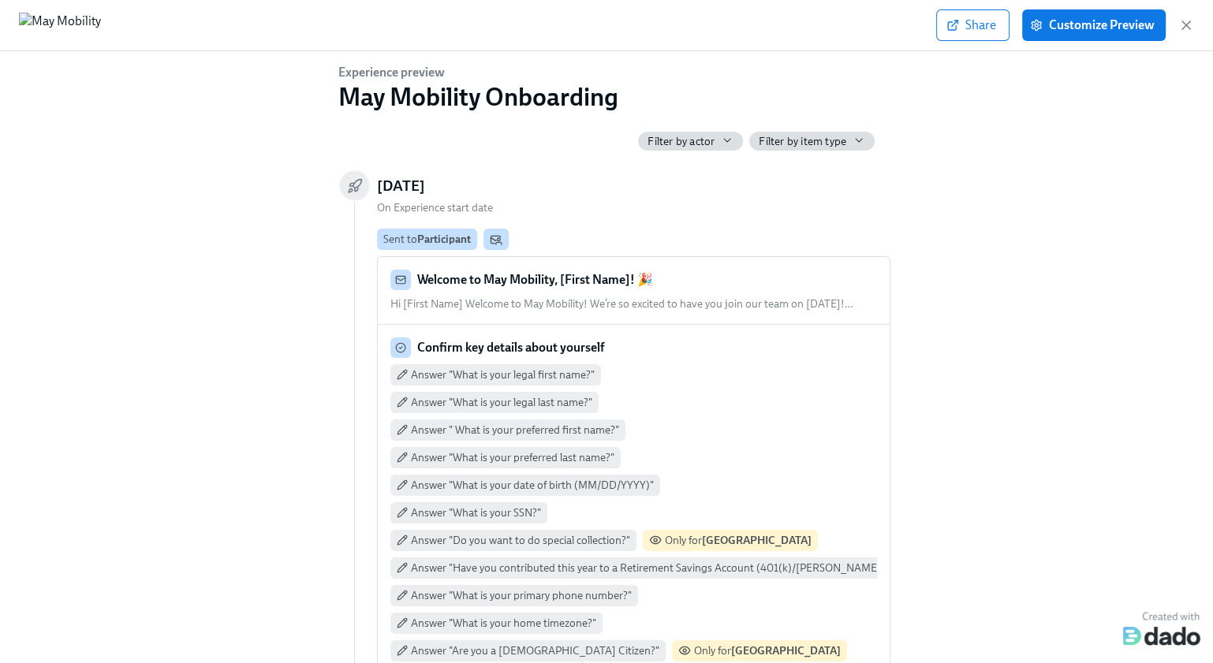
click at [691, 146] on span "Filter by actor" at bounding box center [680, 141] width 67 height 15
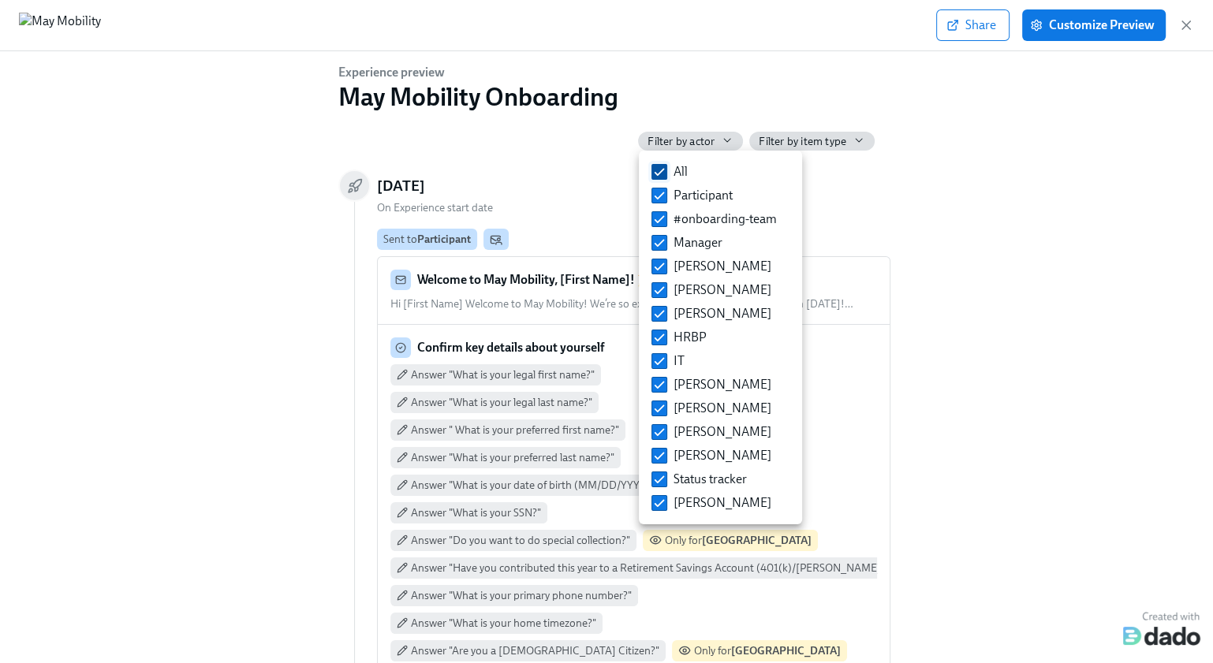
click at [681, 175] on span "All" at bounding box center [680, 171] width 14 height 17
click at [666, 175] on input "All" at bounding box center [659, 172] width 14 height 14
checkbox input "false"
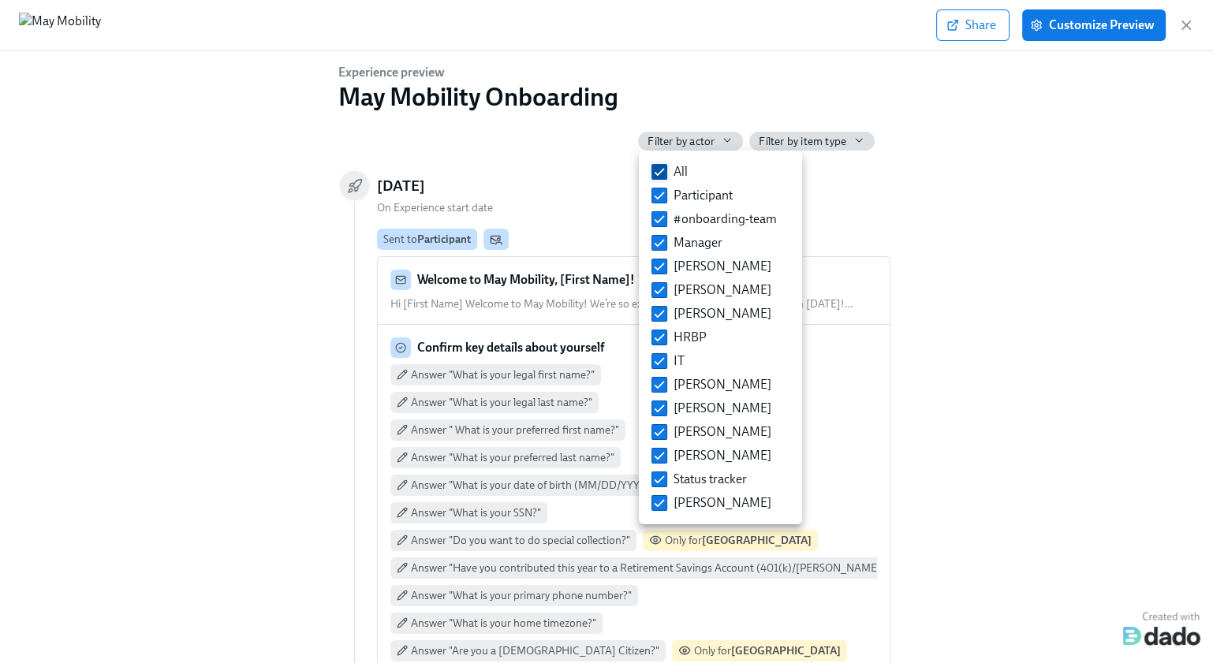
checkbox input "false"
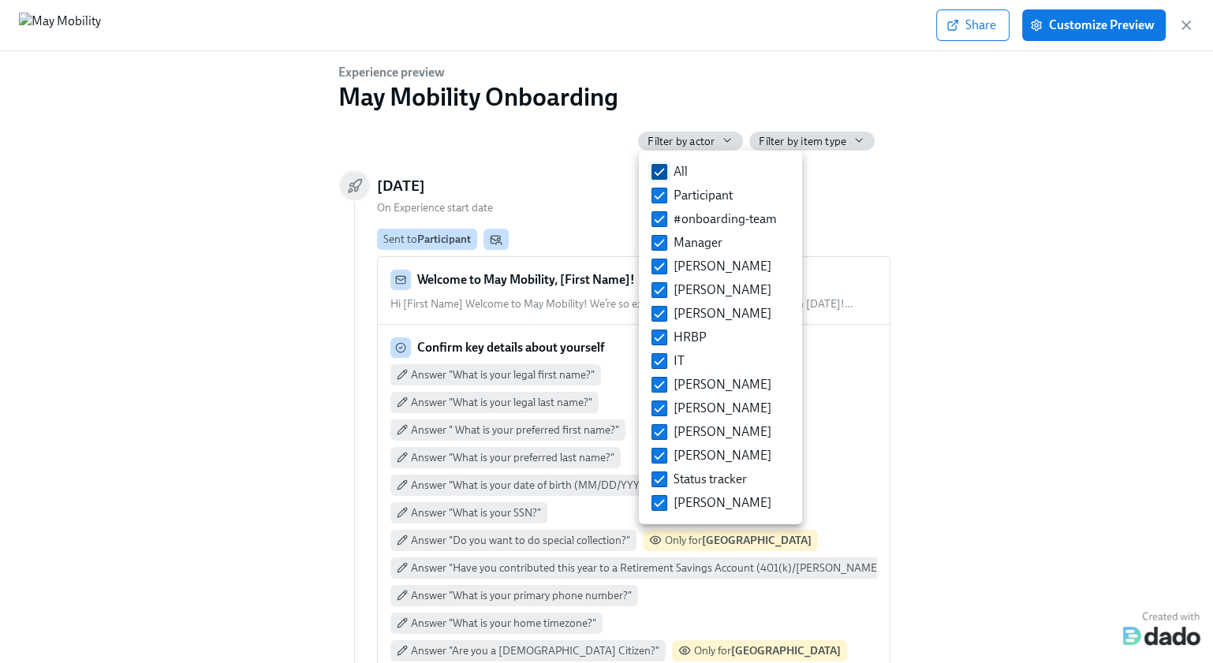
checkbox input "false"
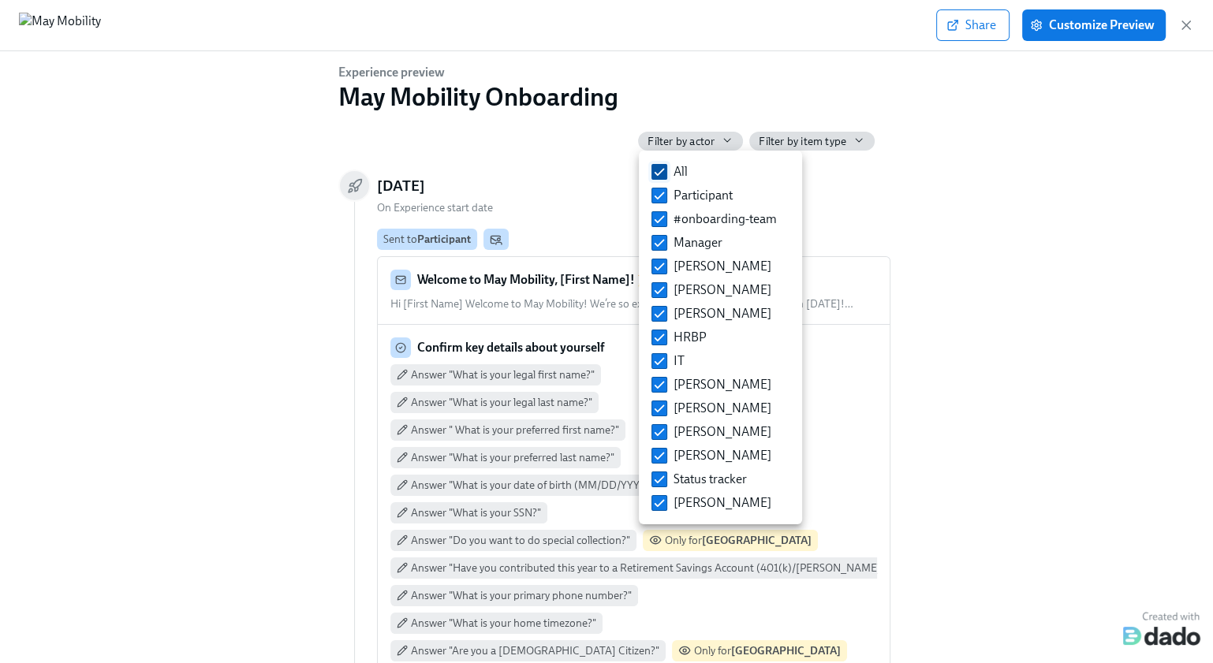
checkbox input "false"
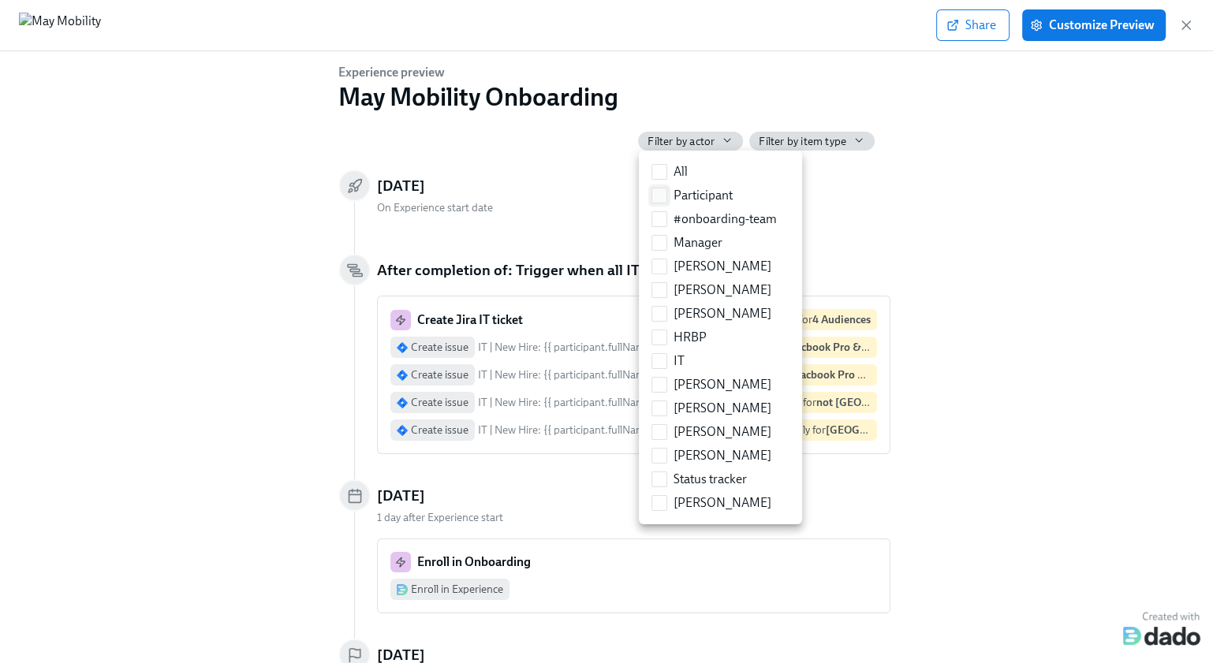
click at [693, 194] on span "Participant" at bounding box center [702, 195] width 59 height 17
click at [666, 194] on input "Participant" at bounding box center [659, 195] width 14 height 14
checkbox input "true"
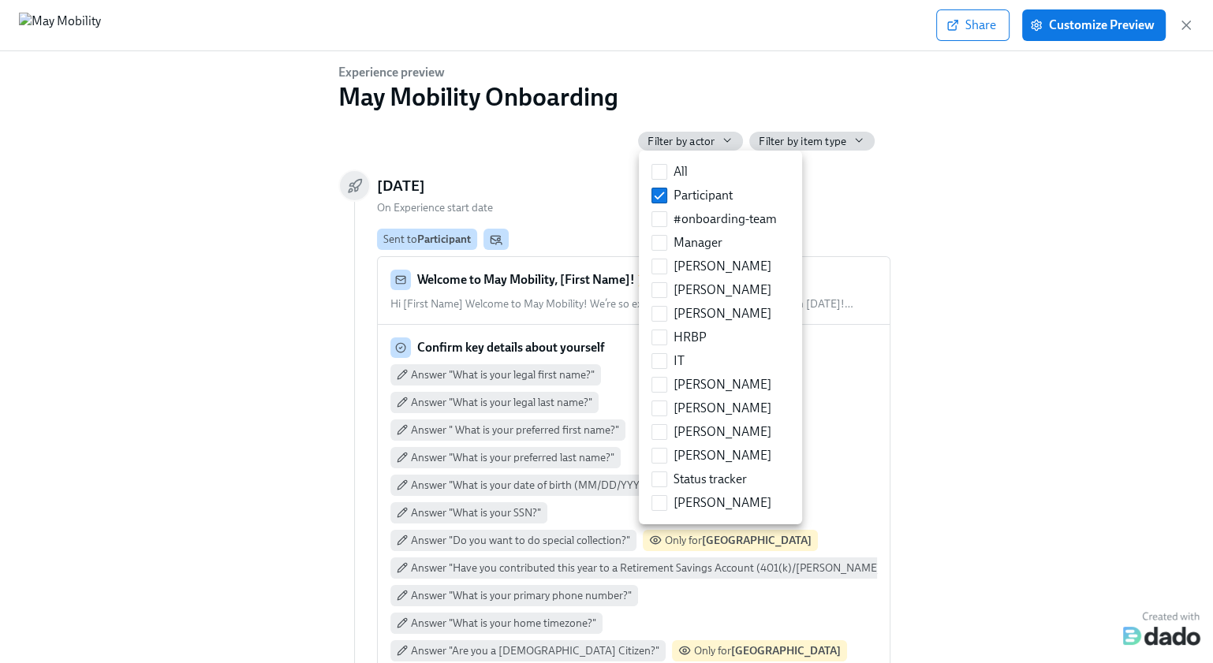
click at [983, 28] on div at bounding box center [606, 331] width 1213 height 663
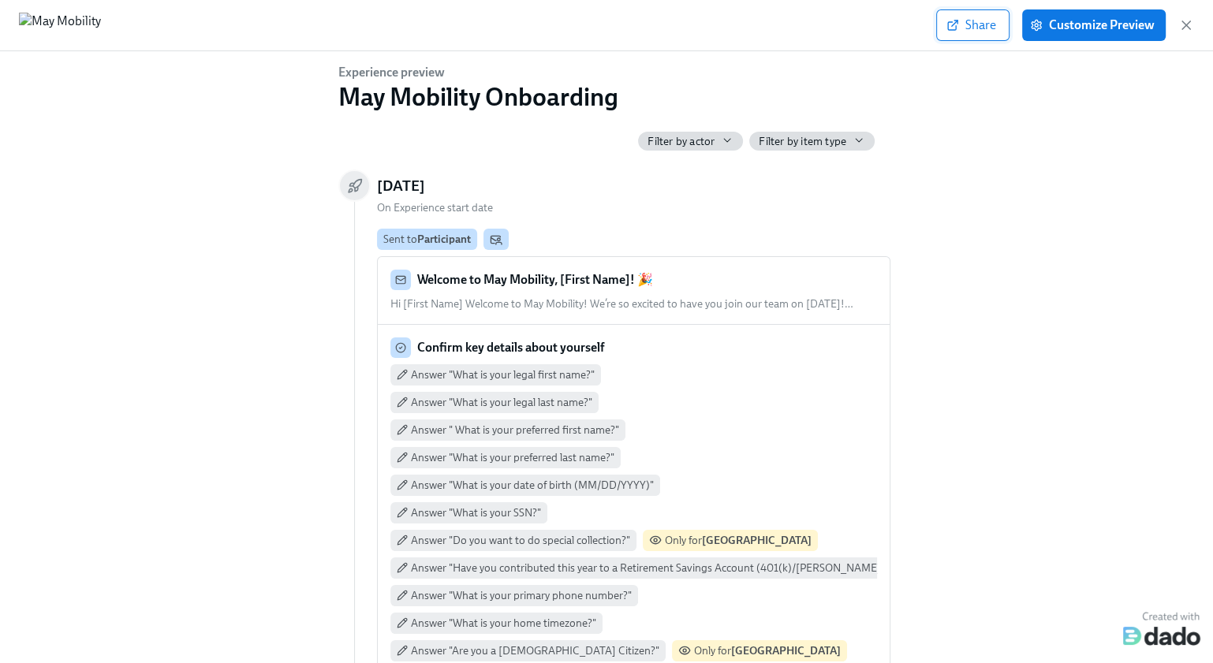
click at [977, 28] on span "Share" at bounding box center [972, 25] width 47 height 16
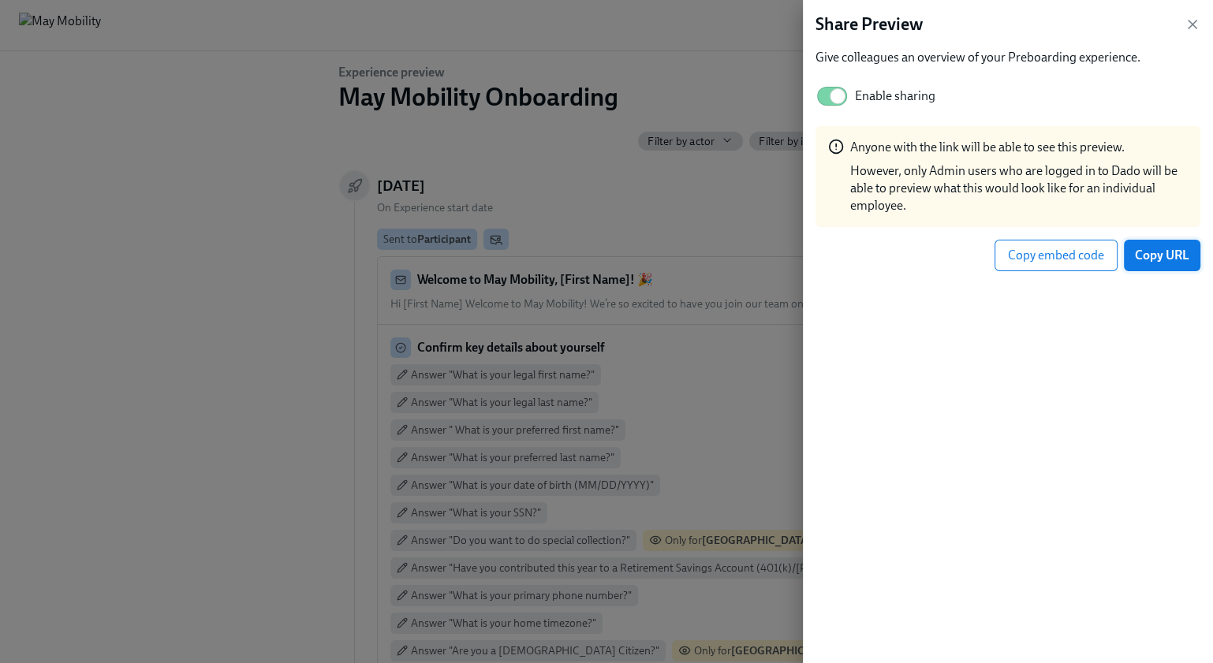
click at [1169, 263] on span "Copy URL" at bounding box center [1162, 256] width 54 height 16
click at [1193, 24] on icon "button" at bounding box center [1192, 25] width 16 height 16
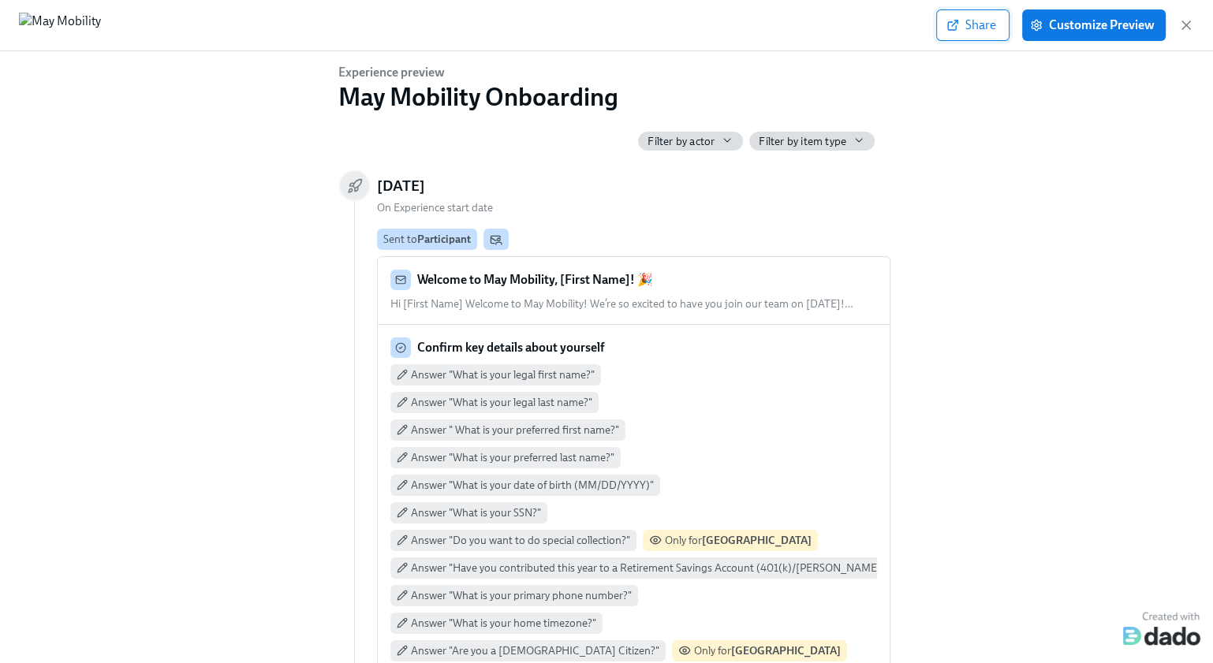
click at [985, 33] on button "Share" at bounding box center [972, 25] width 73 height 32
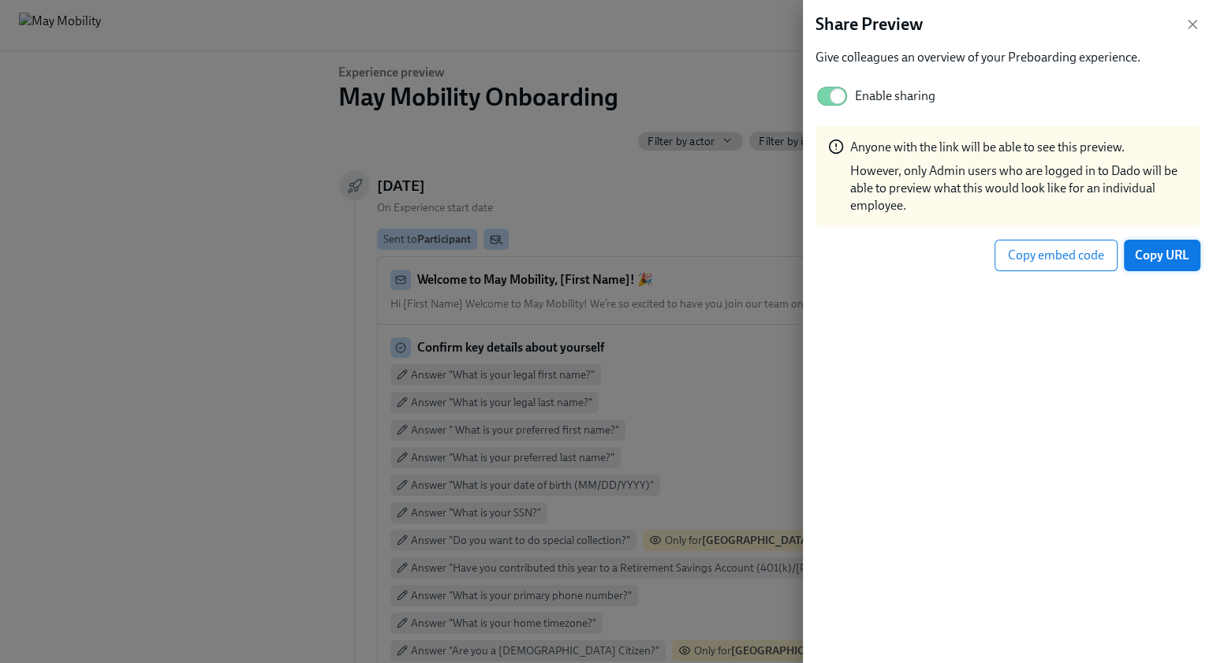
click at [1167, 262] on span "Copy URL" at bounding box center [1162, 256] width 54 height 16
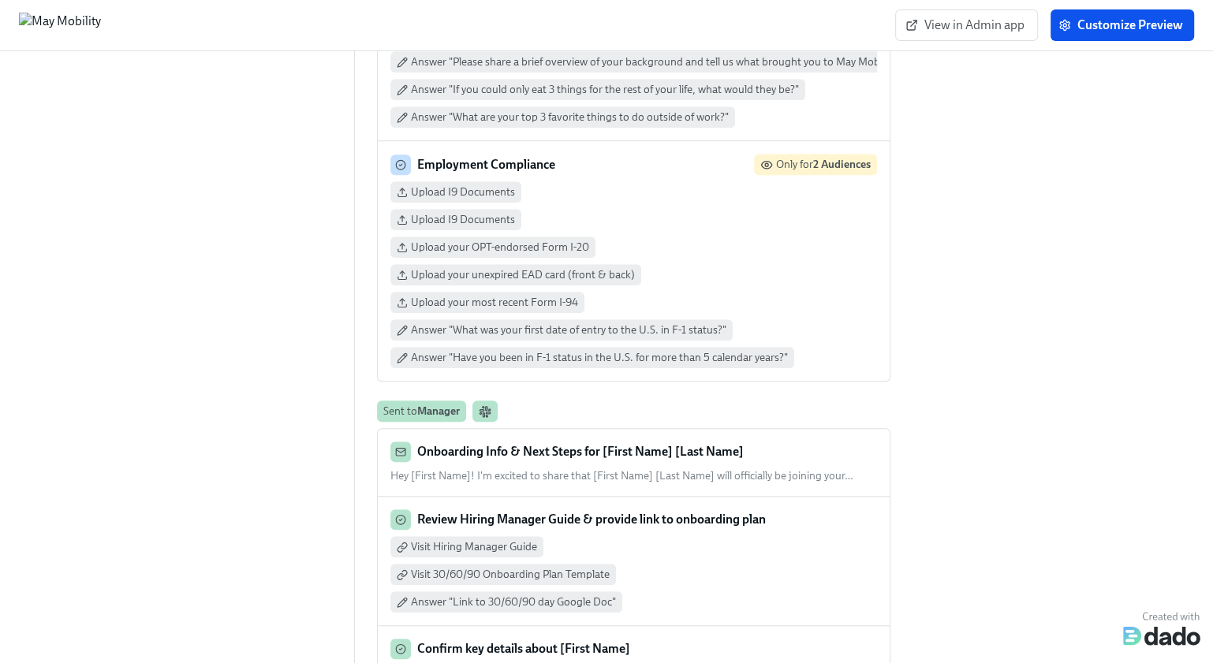
scroll to position [1228, 0]
click at [806, 200] on div "Upload I9 Documents Upload I9 Documents Upload your OPT-endorsed Form I-20 Uplo…" at bounding box center [633, 273] width 487 height 187
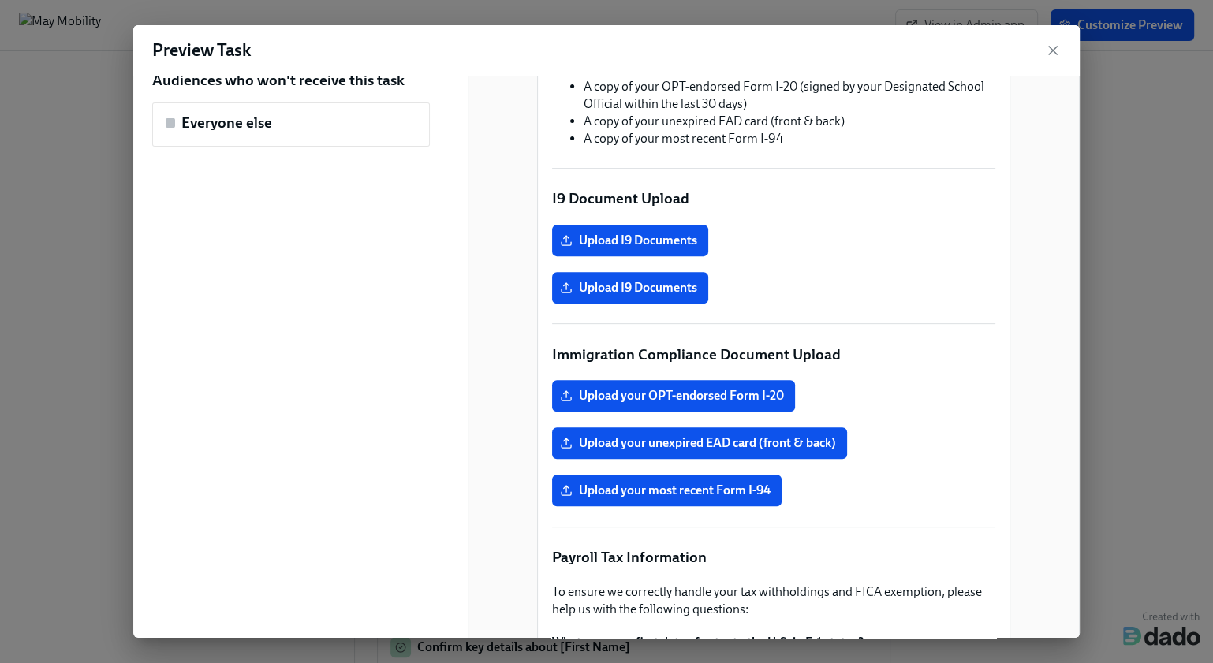
scroll to position [517, 0]
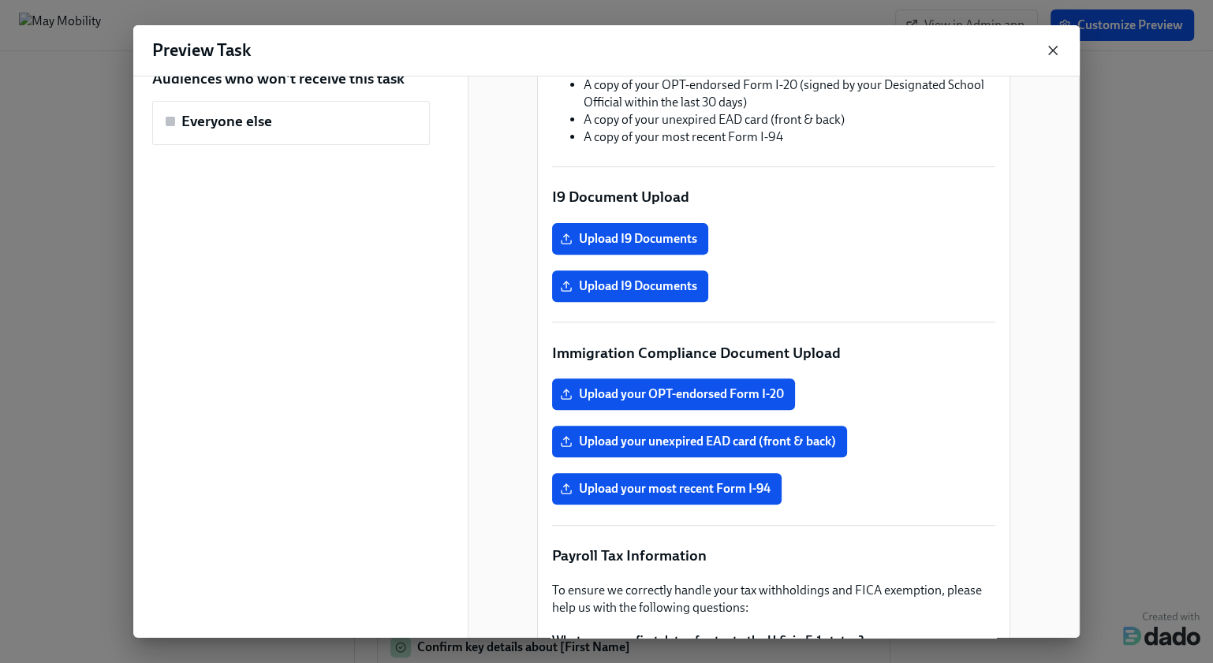
click at [1049, 47] on icon "button" at bounding box center [1053, 51] width 8 height 8
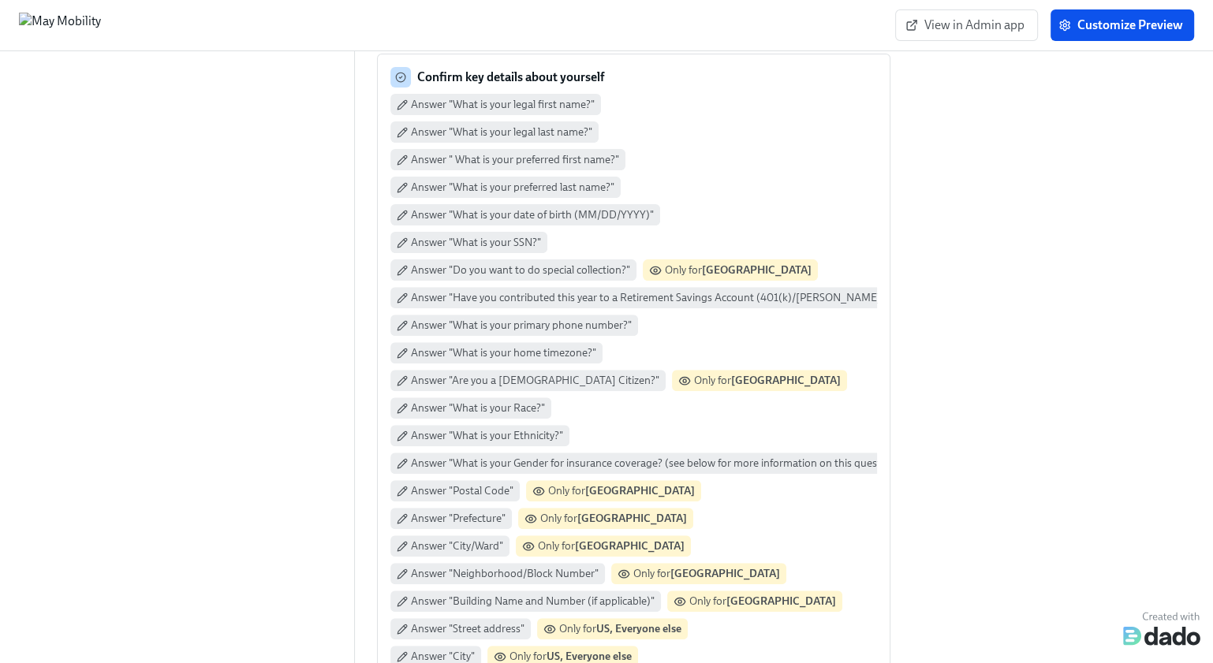
scroll to position [0, 0]
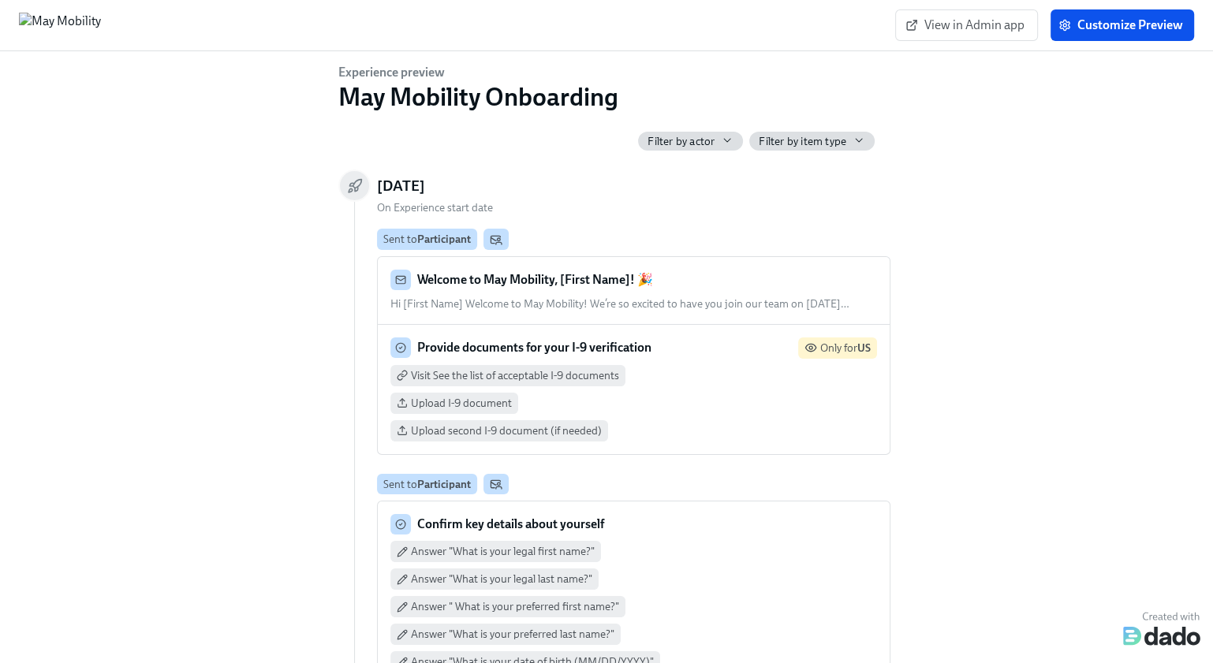
click at [725, 140] on icon "button" at bounding box center [727, 140] width 6 height 3
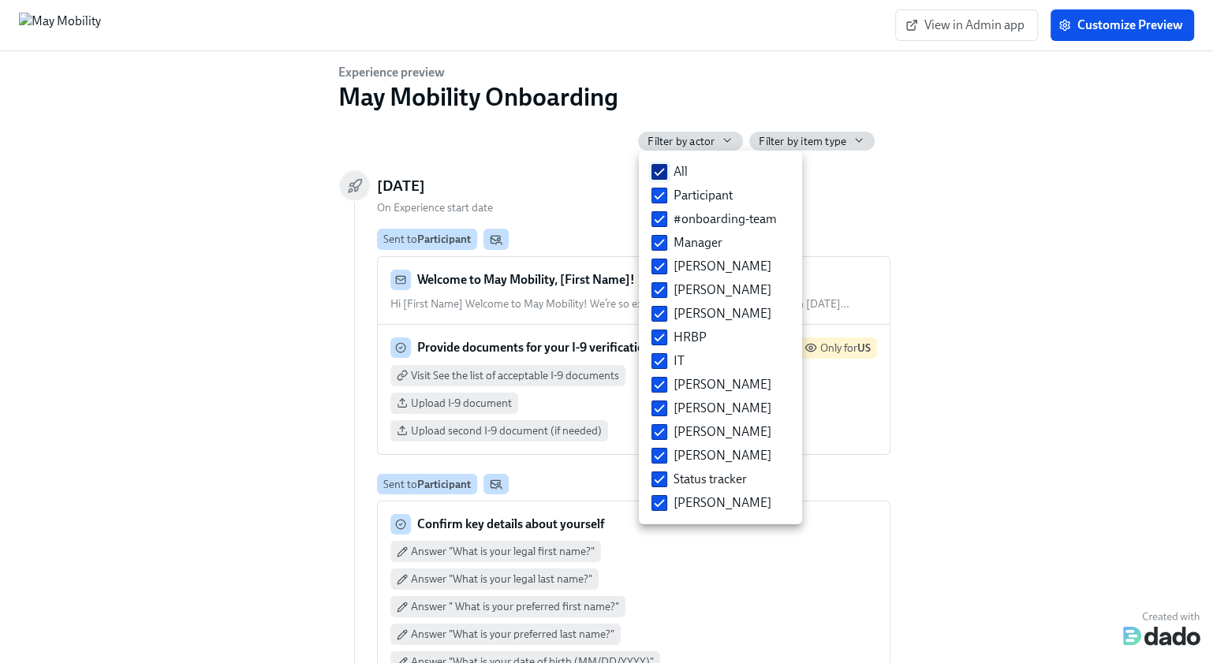
click at [678, 168] on span "All" at bounding box center [680, 171] width 14 height 17
click at [666, 168] on input "All" at bounding box center [659, 172] width 14 height 14
checkbox input "false"
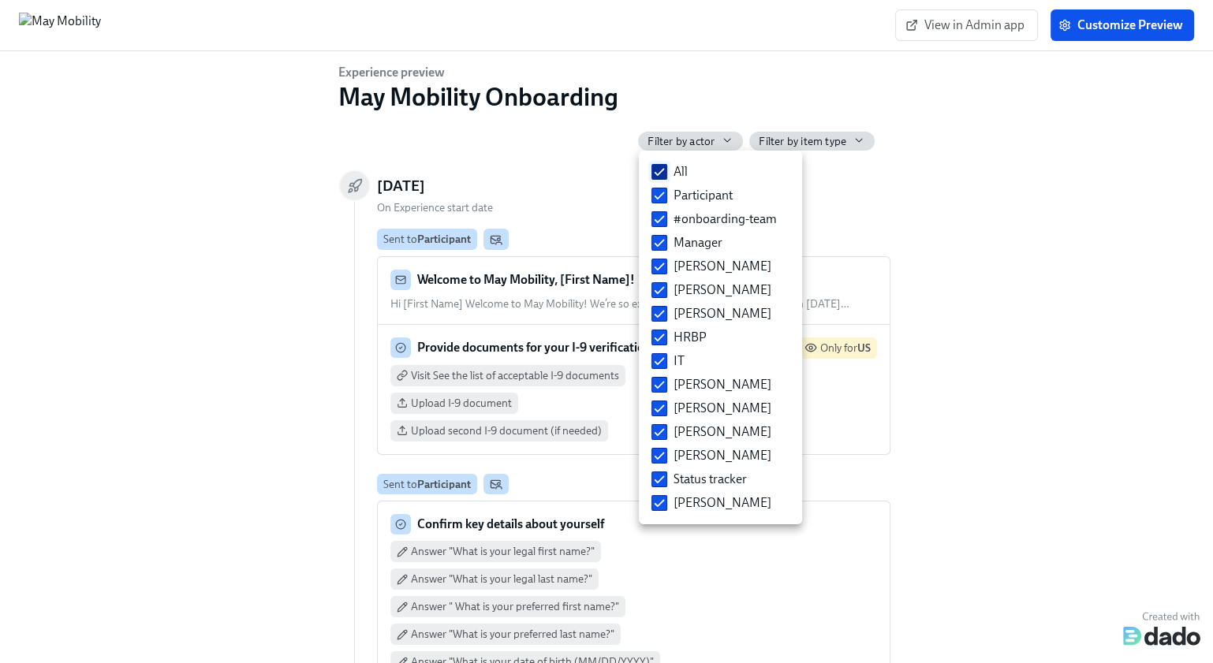
checkbox input "false"
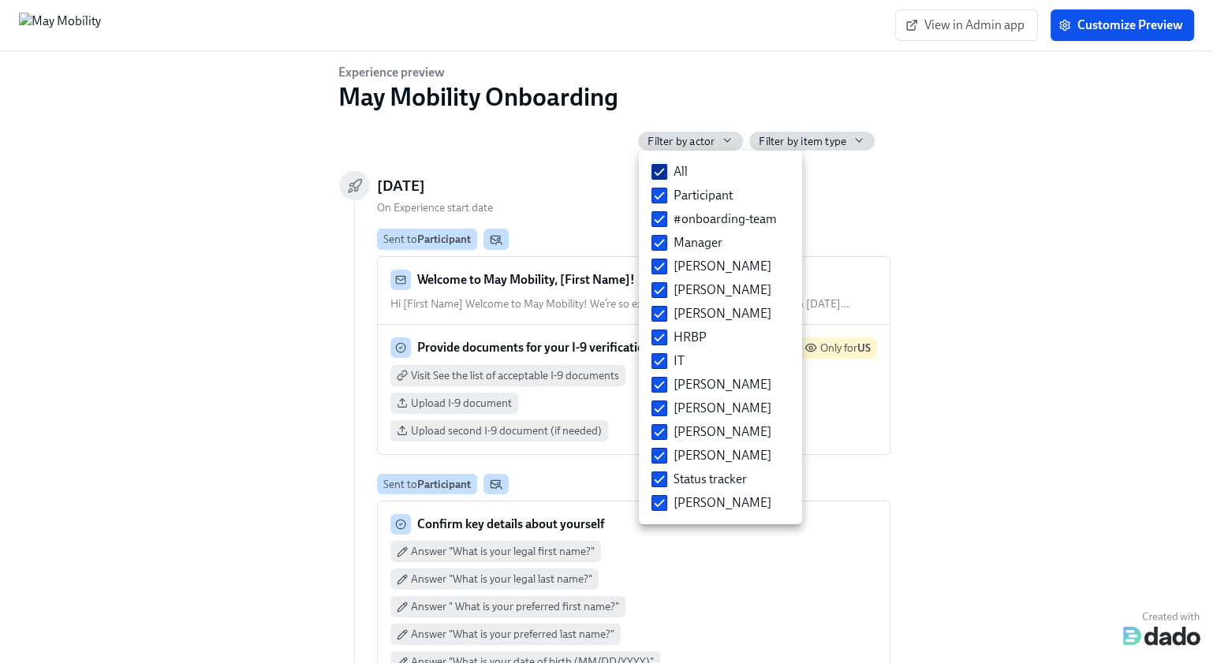
checkbox input "false"
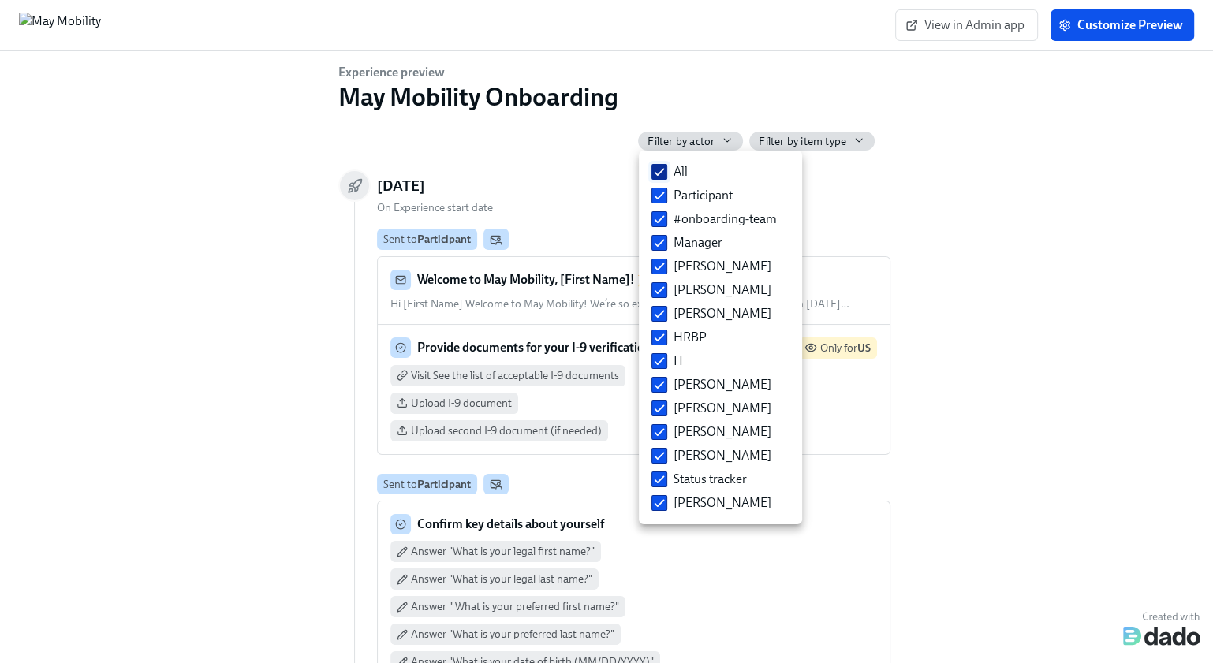
checkbox input "false"
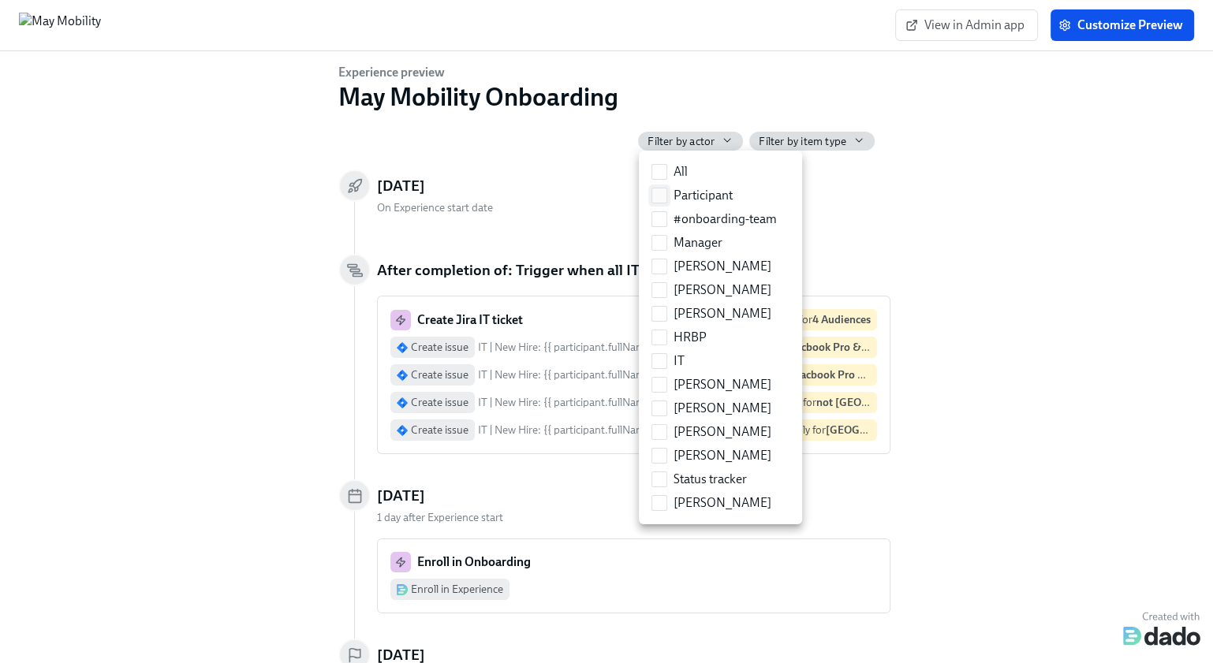
click at [698, 194] on span "Participant" at bounding box center [702, 195] width 59 height 17
click at [666, 194] on input "Participant" at bounding box center [659, 195] width 14 height 14
checkbox input "true"
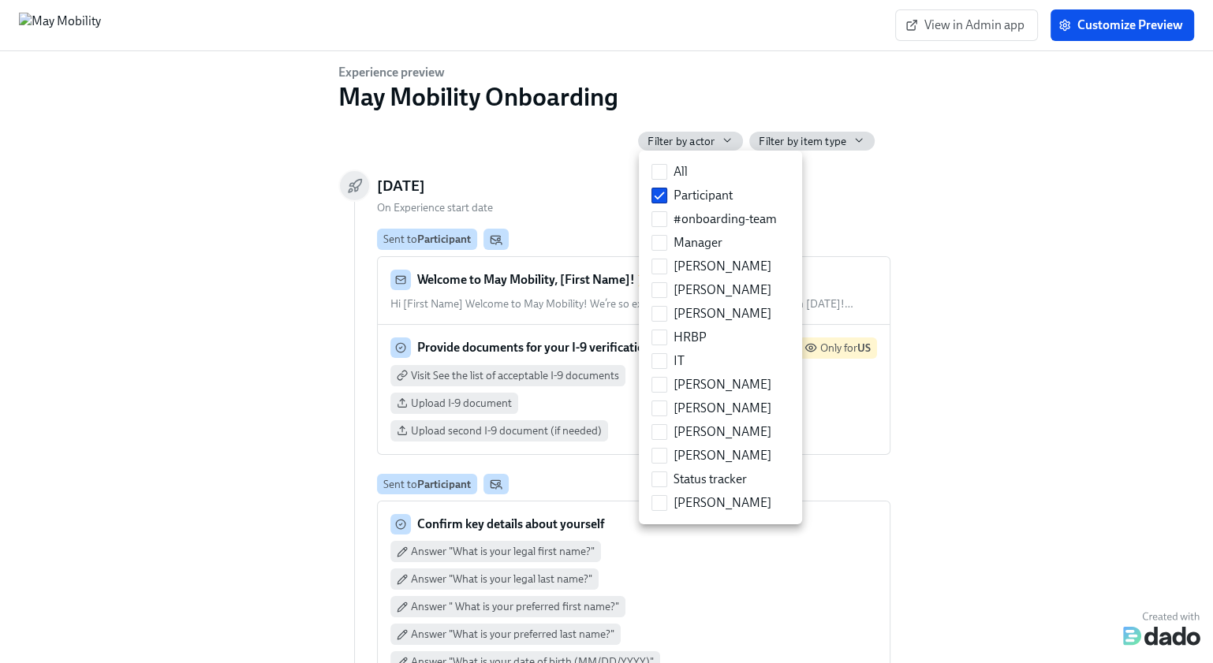
click at [917, 222] on div at bounding box center [606, 331] width 1213 height 663
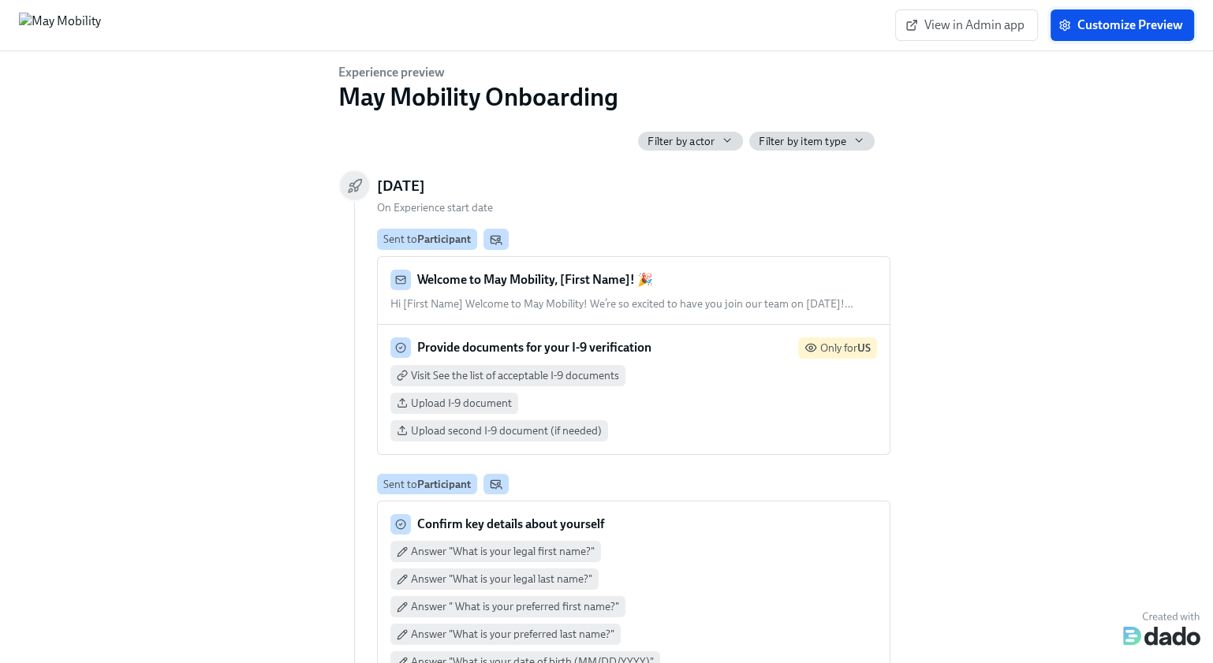
click at [1073, 25] on span "Customize Preview" at bounding box center [1121, 25] width 121 height 16
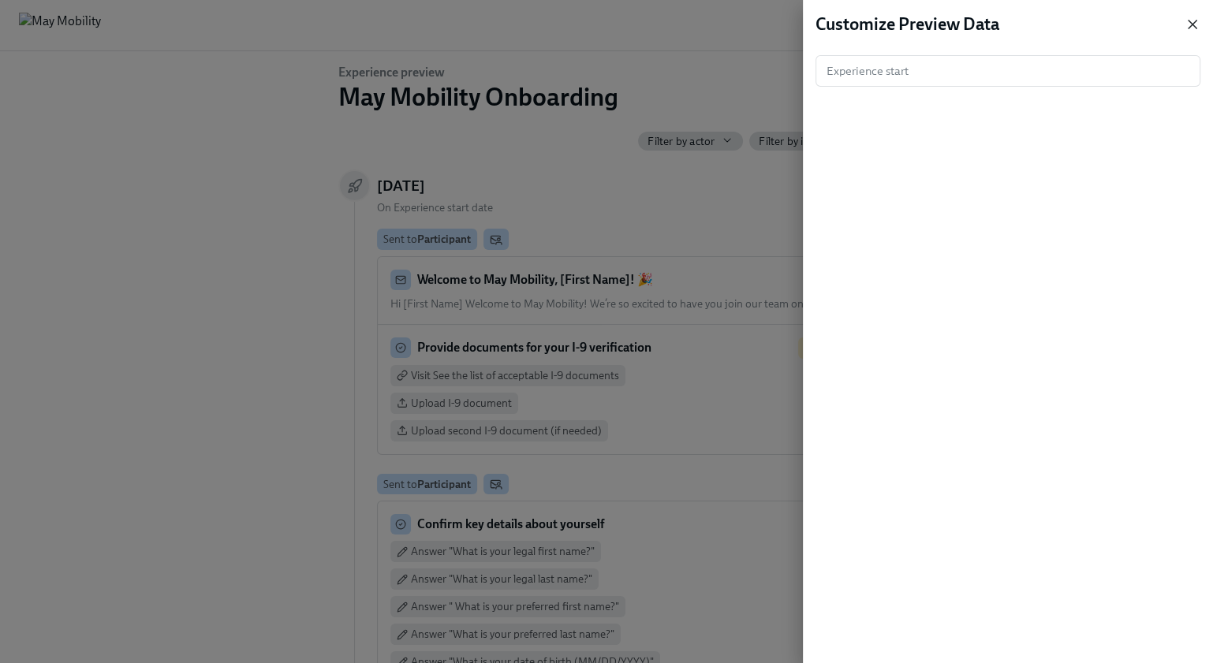
click at [1193, 28] on icon "button" at bounding box center [1192, 25] width 16 height 16
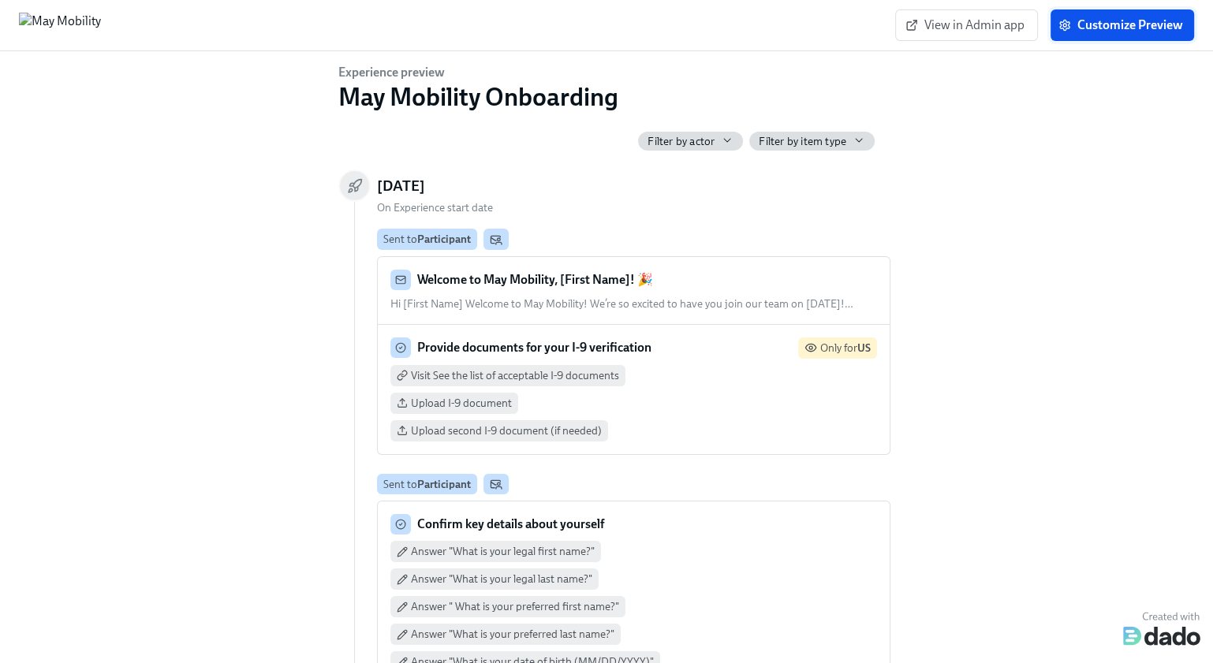
click at [1099, 29] on span "Customize Preview" at bounding box center [1121, 25] width 121 height 16
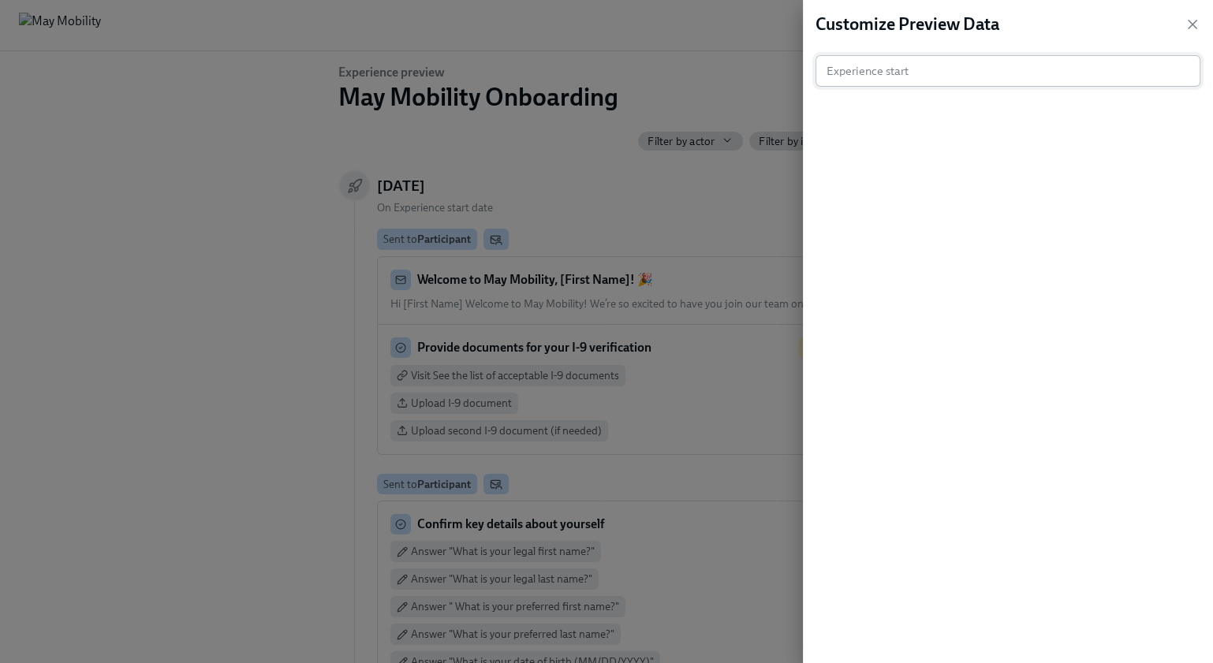
click at [1081, 75] on input "text" at bounding box center [999, 71] width 369 height 32
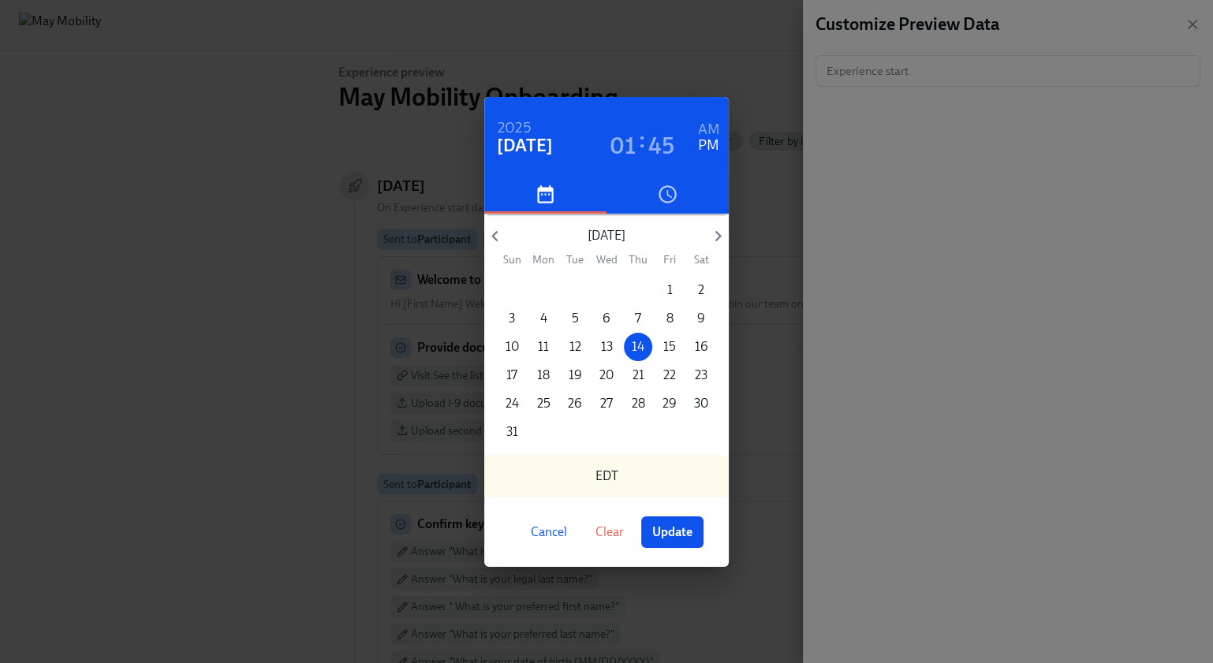
click at [546, 533] on span "Cancel" at bounding box center [549, 532] width 36 height 16
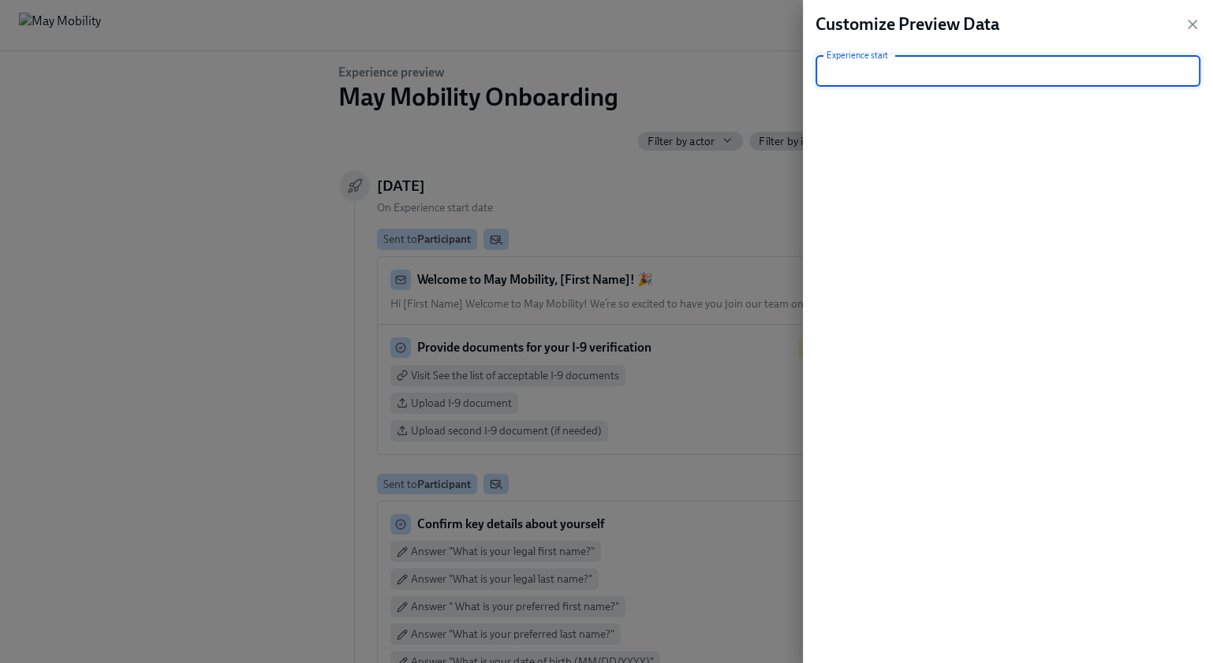
click at [1205, 18] on div "Customize Preview Data Experience start Experience start" at bounding box center [1008, 331] width 410 height 663
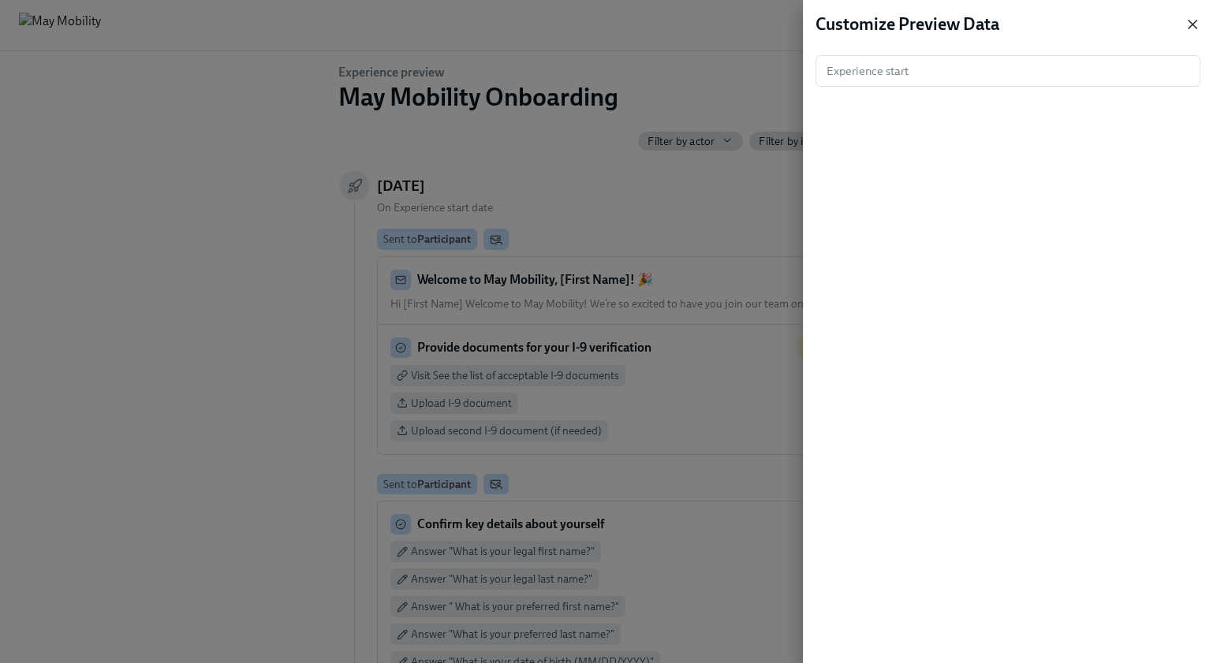
click at [1198, 18] on icon "button" at bounding box center [1192, 25] width 16 height 16
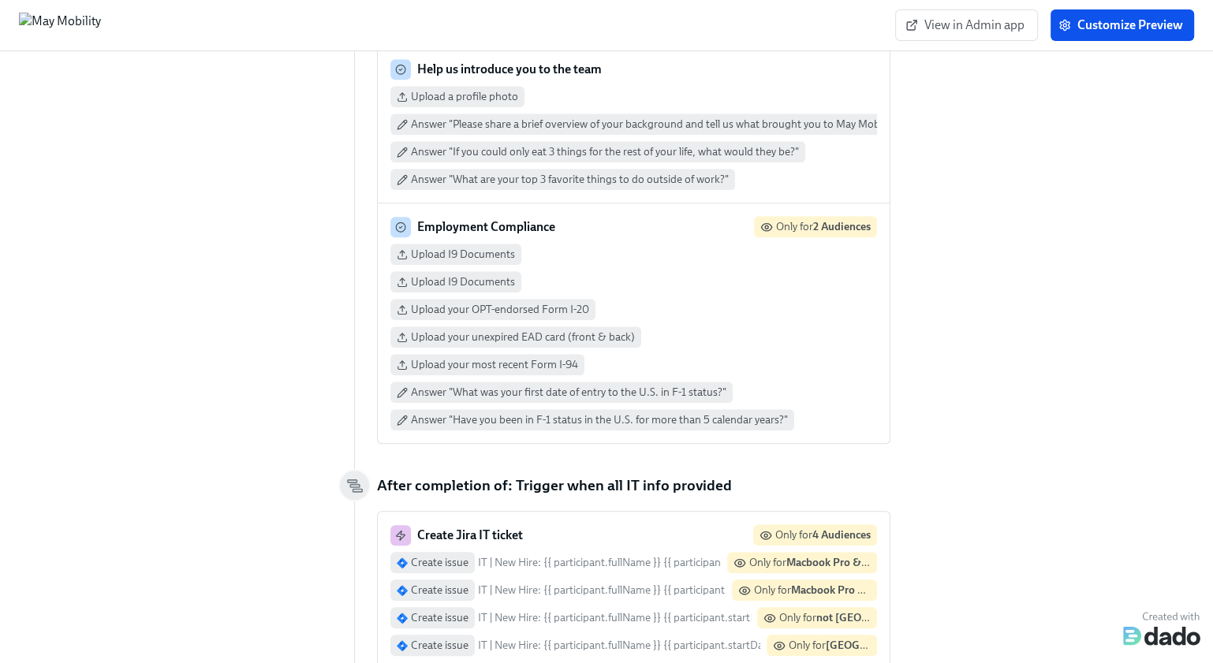
scroll to position [1169, 0]
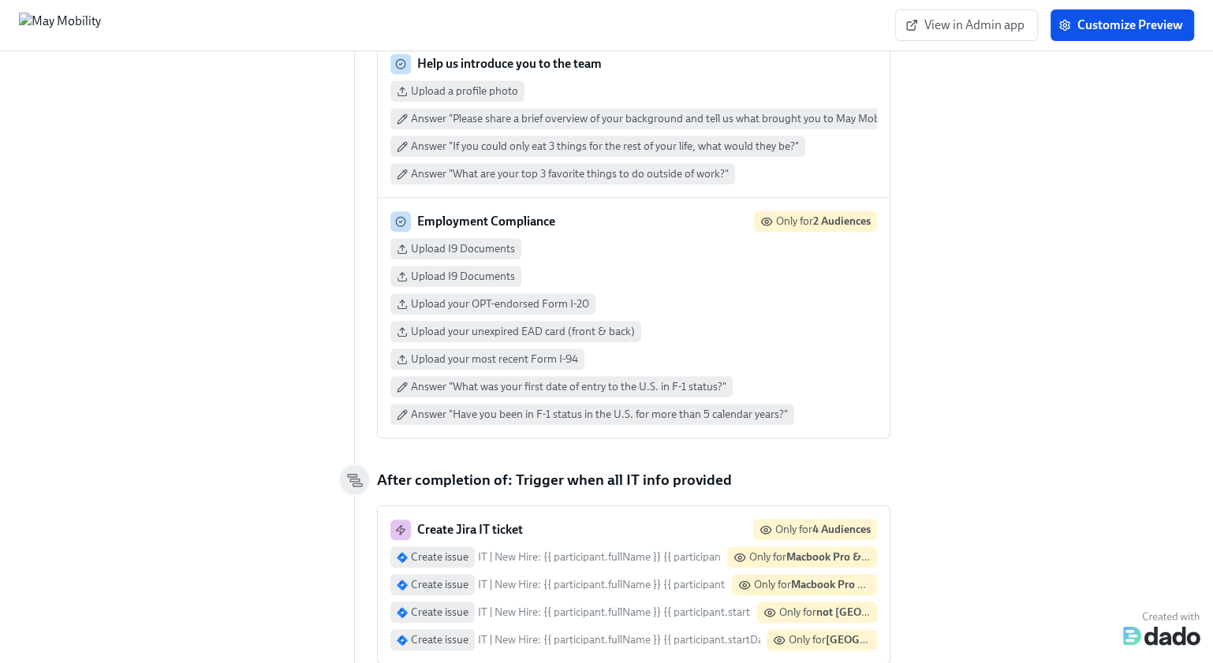
click at [714, 218] on div "Employment Compliance Only for 2 Audiences" at bounding box center [633, 221] width 487 height 21
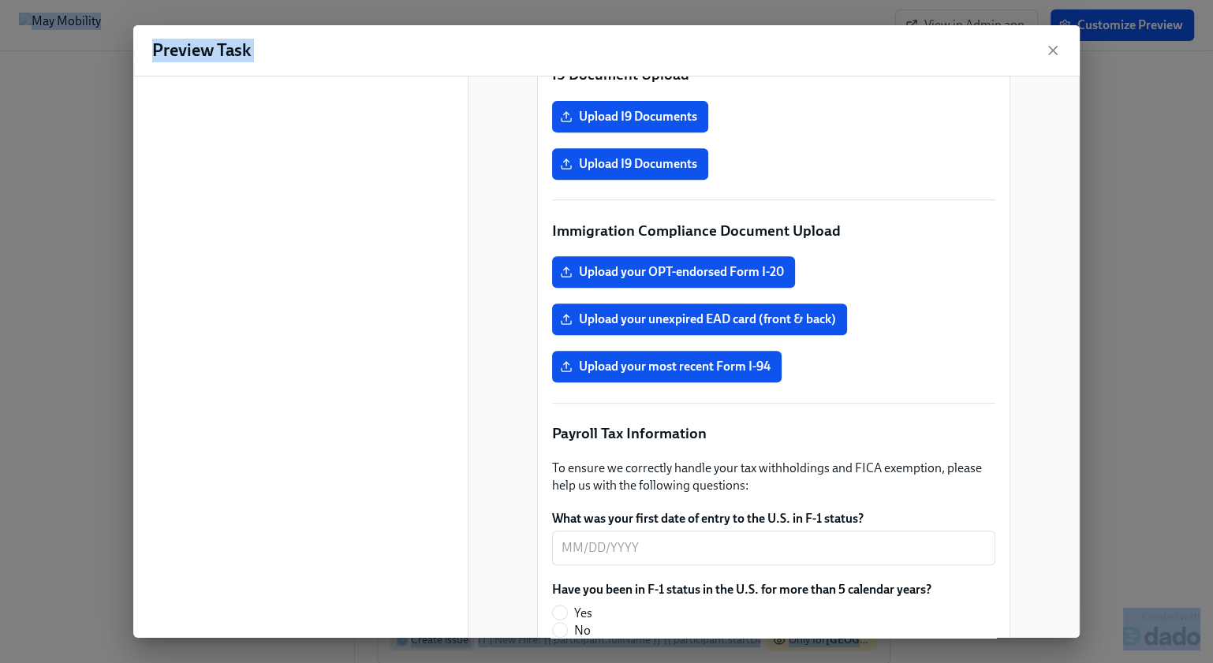
scroll to position [872, 0]
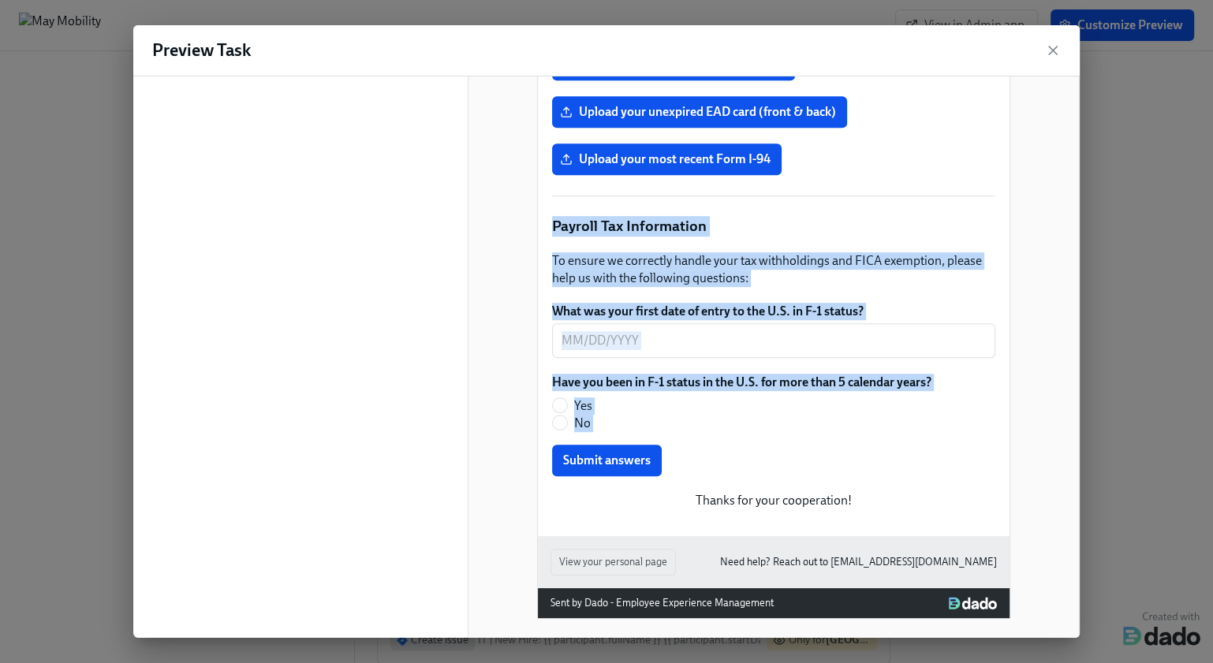
drag, startPoint x: 546, startPoint y: 236, endPoint x: 755, endPoint y: 481, distance: 322.2
copy div "To Do Employment Compliance Due Task Deadline Hi [First Name]! Thanks for start…"
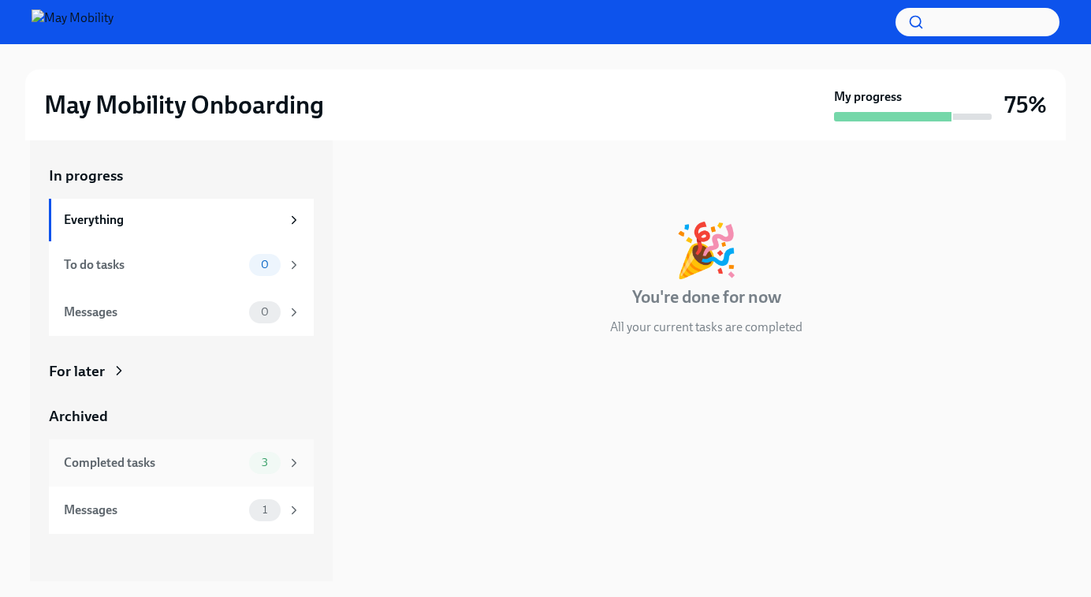
click at [214, 468] on div "Completed tasks" at bounding box center [153, 462] width 179 height 17
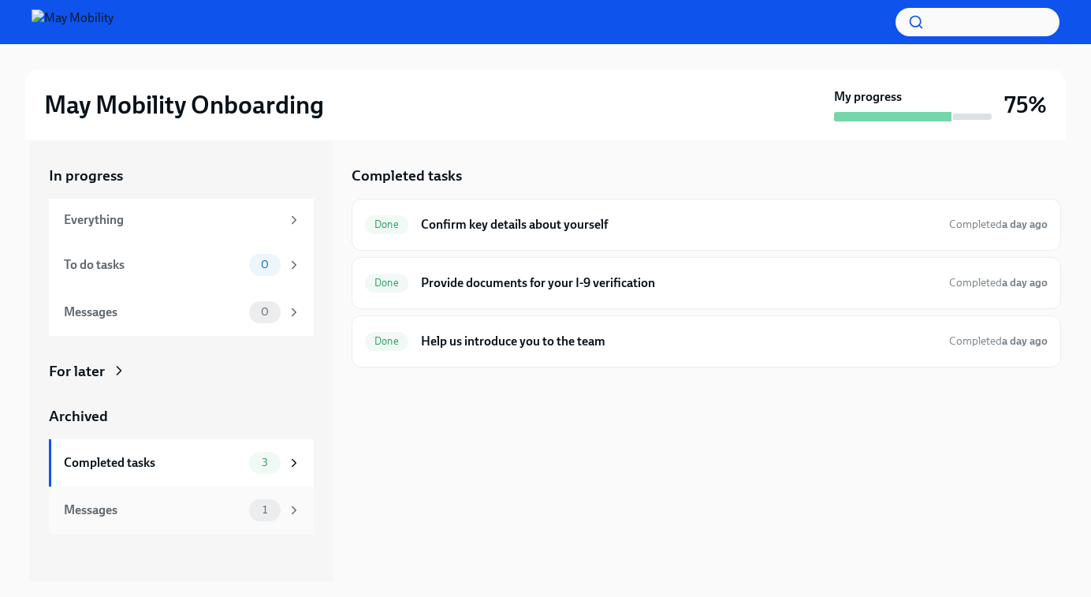
click at [185, 511] on div "Messages" at bounding box center [153, 510] width 179 height 17
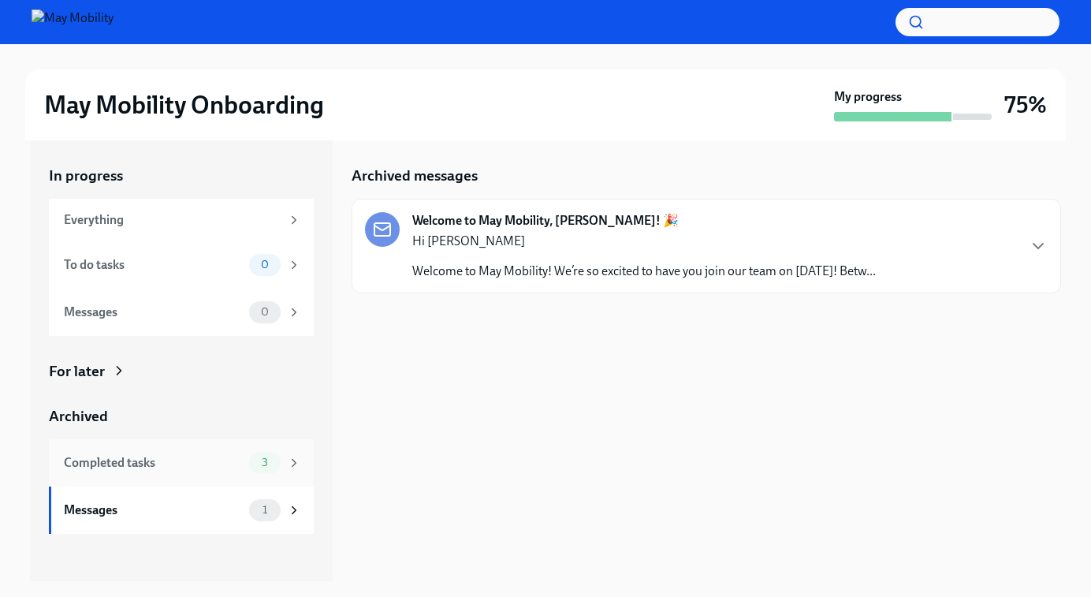
click at [175, 468] on div "Completed tasks" at bounding box center [153, 462] width 179 height 17
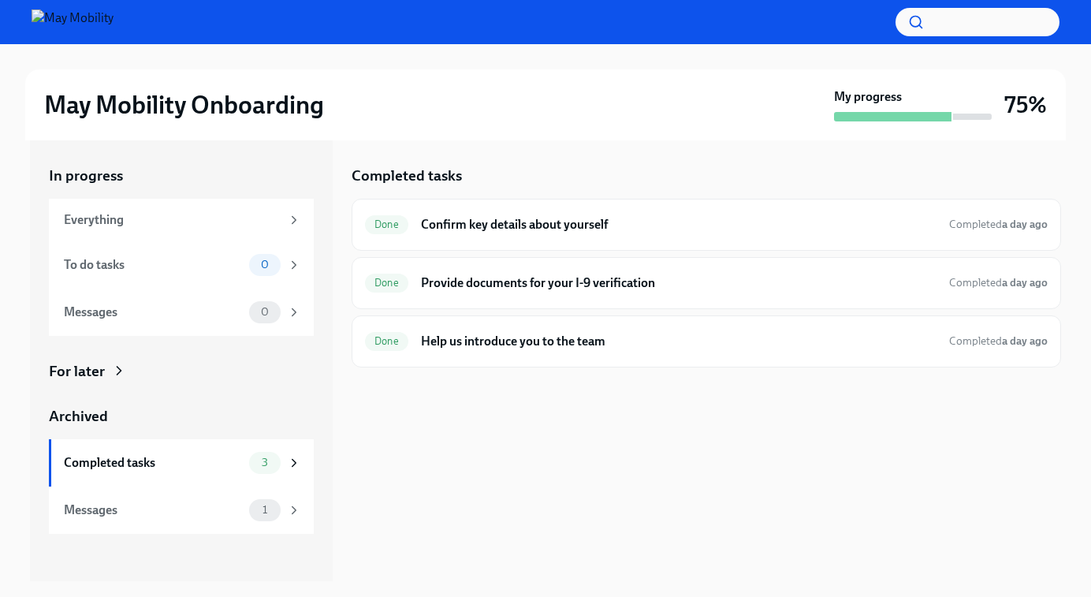
click at [91, 371] on div "For later" at bounding box center [77, 371] width 56 height 21
